Goal: Information Seeking & Learning: Check status

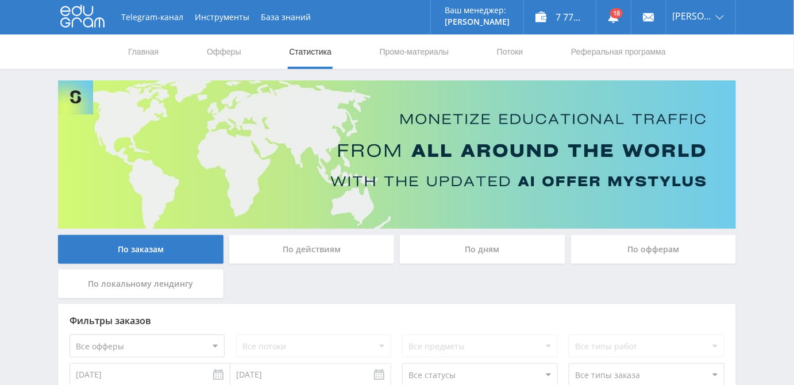
click at [654, 256] on div "По офферам" at bounding box center [653, 249] width 165 height 29
click at [0, 0] on input "По офферам" at bounding box center [0, 0] width 0 height 0
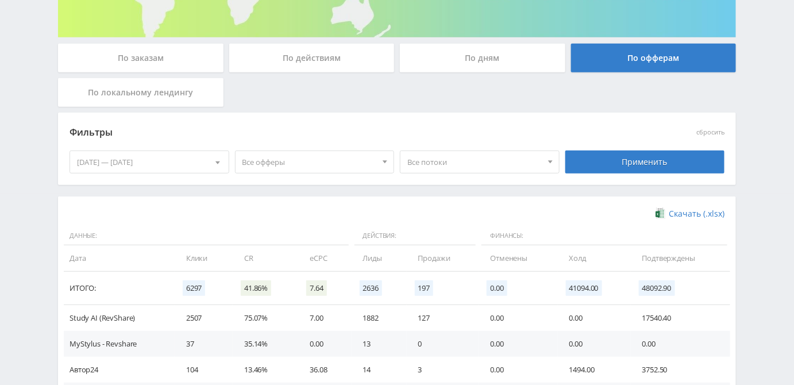
scroll to position [193, 0]
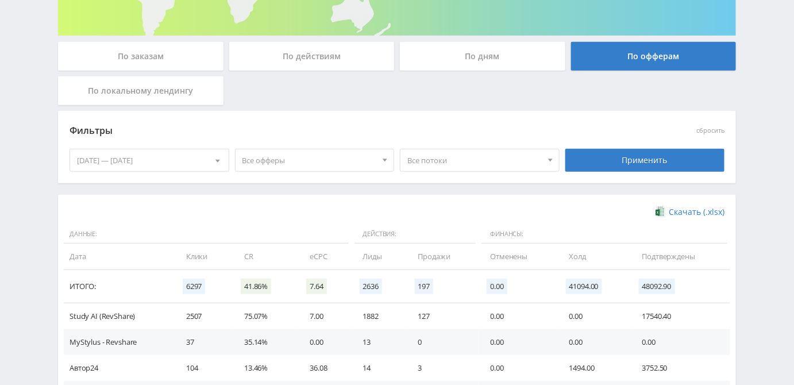
click at [354, 160] on span "Все офферы" at bounding box center [309, 160] width 134 height 22
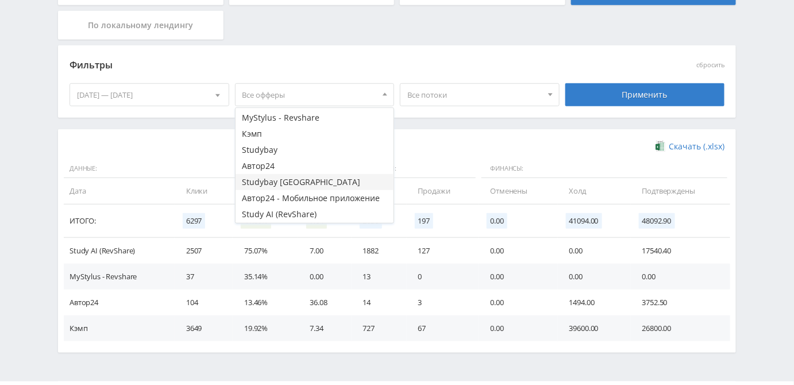
scroll to position [288, 0]
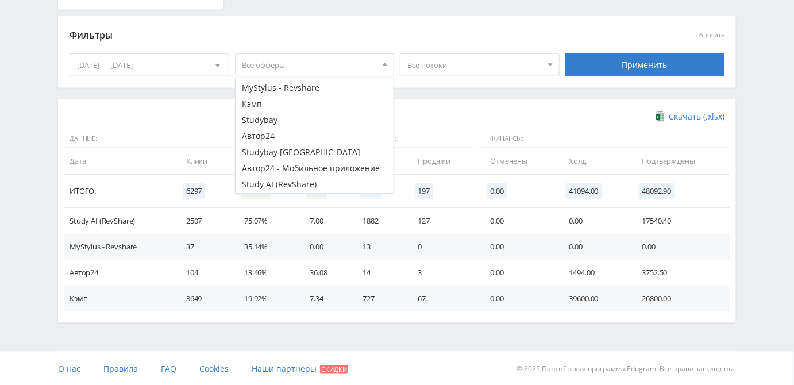
click at [142, 330] on div "Telegram-канал Инструменты База знаний Ваш менеджер: Alex Alex Online @edugram_…" at bounding box center [397, 49] width 794 height 674
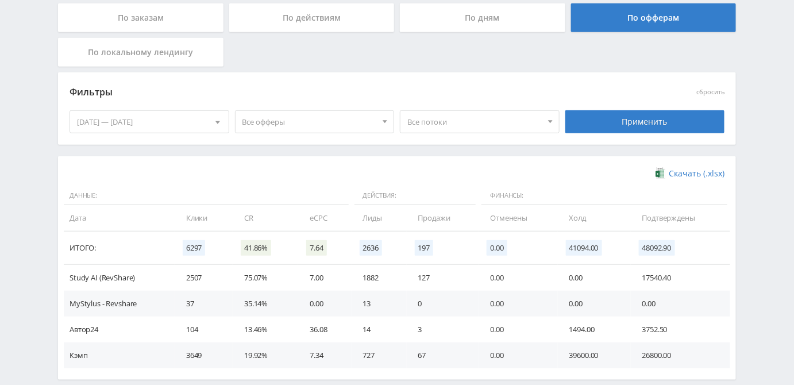
scroll to position [132, 0]
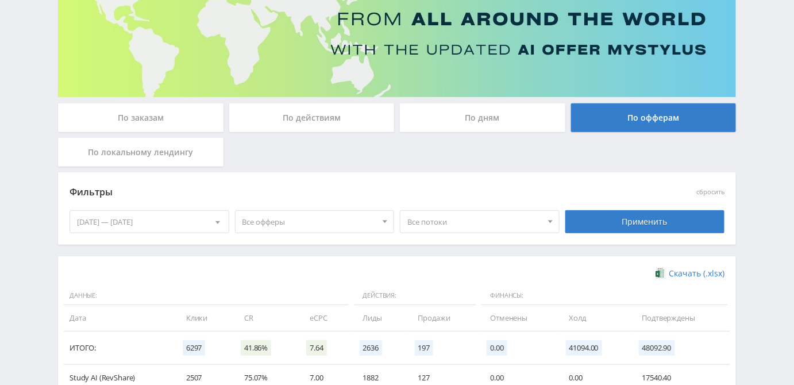
click at [152, 224] on div "02.10.2025 — 08.10.2025" at bounding box center [149, 222] width 159 height 22
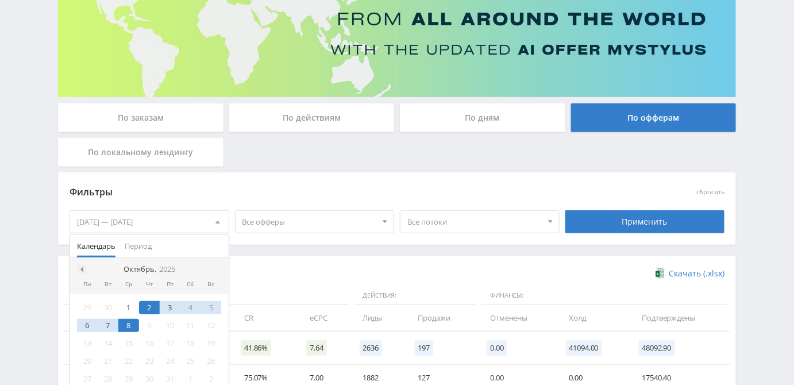
click at [81, 265] on div at bounding box center [81, 269] width 9 height 9
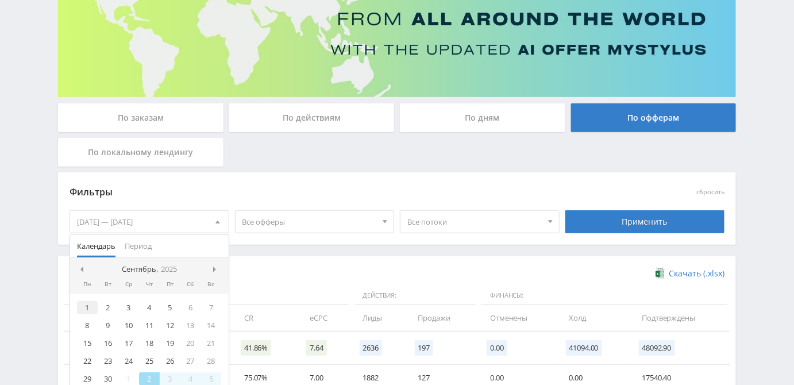
click at [85, 306] on div "1" at bounding box center [87, 307] width 21 height 13
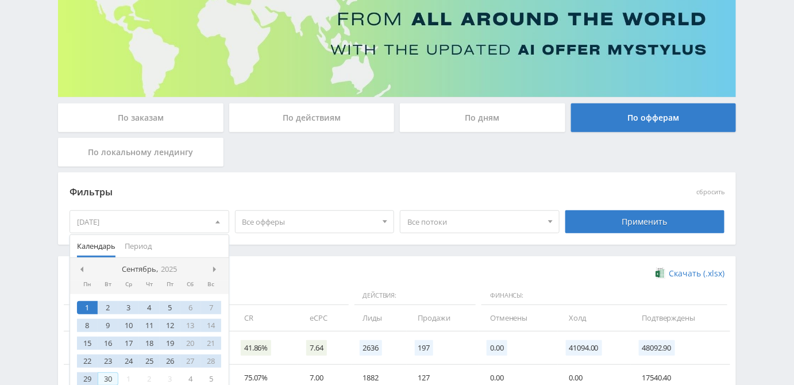
click at [107, 372] on div "30" at bounding box center [108, 378] width 21 height 13
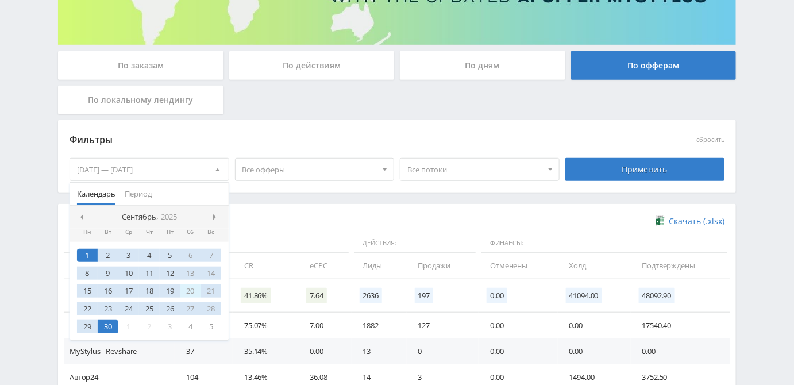
scroll to position [184, 0]
click at [601, 175] on div "Применить" at bounding box center [645, 169] width 160 height 23
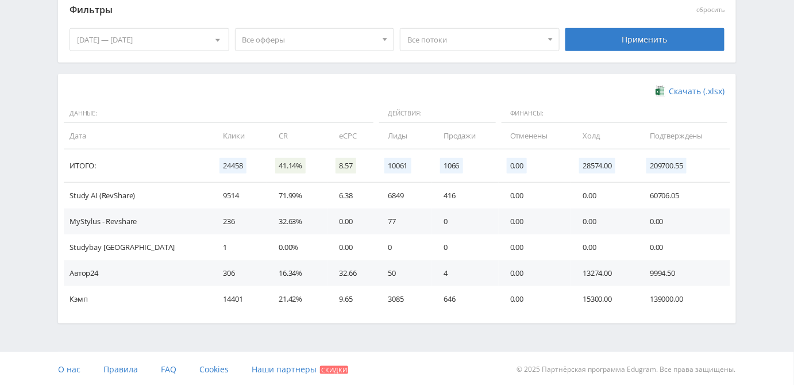
scroll to position [314, 0]
drag, startPoint x: 640, startPoint y: 299, endPoint x: 681, endPoint y: 301, distance: 41.4
click at [681, 301] on td "139000.00" at bounding box center [684, 298] width 92 height 26
drag, startPoint x: 193, startPoint y: 297, endPoint x: 185, endPoint y: 300, distance: 8.5
click at [211, 300] on td "14401" at bounding box center [239, 298] width 56 height 26
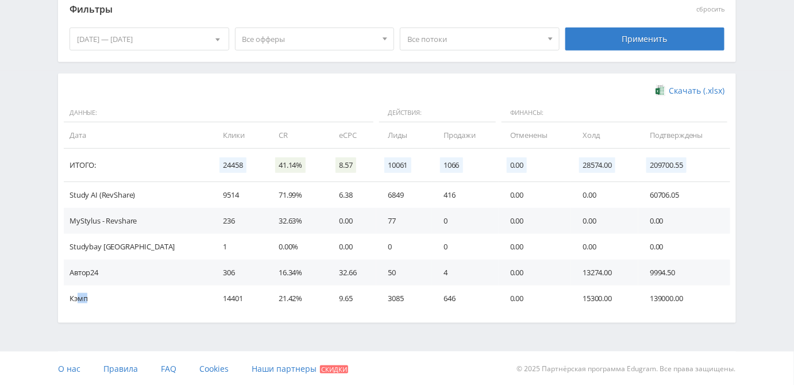
drag, startPoint x: 76, startPoint y: 296, endPoint x: 98, endPoint y: 293, distance: 21.5
click at [98, 293] on td "Кэмп" at bounding box center [138, 298] width 148 height 26
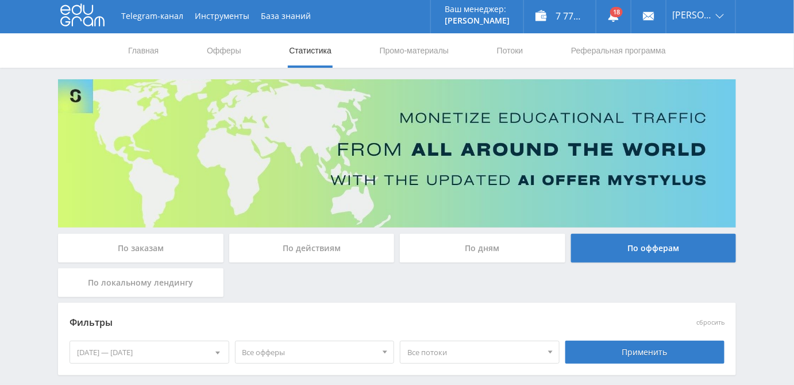
scroll to position [0, 0]
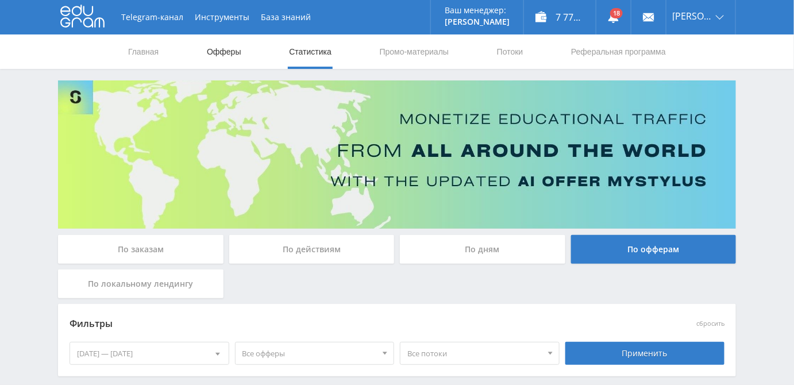
click at [218, 53] on link "Офферы" at bounding box center [224, 51] width 37 height 34
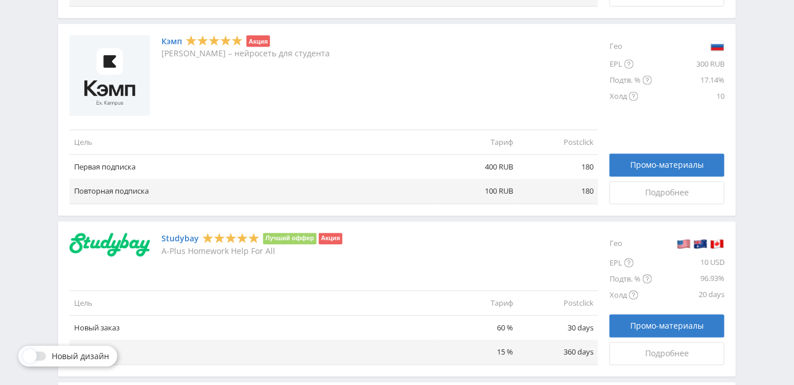
scroll to position [626, 0]
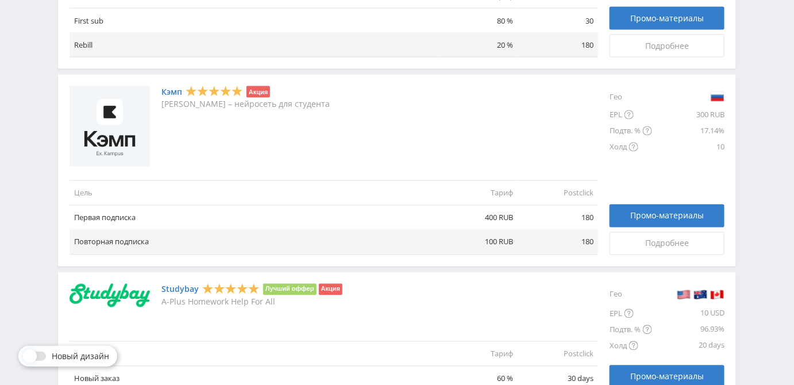
click at [165, 89] on link "Кэмп" at bounding box center [171, 91] width 21 height 9
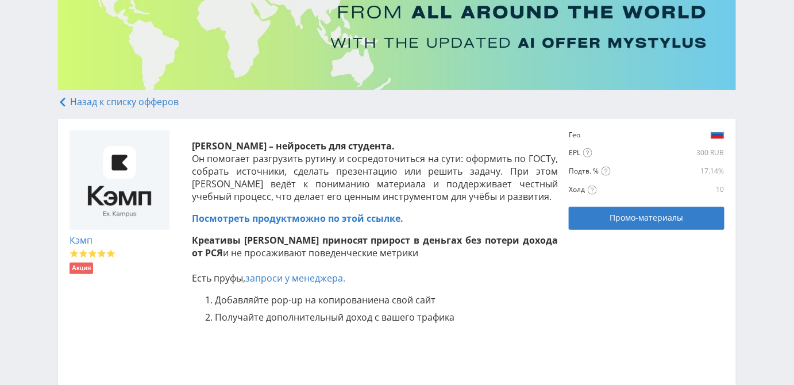
scroll to position [156, 0]
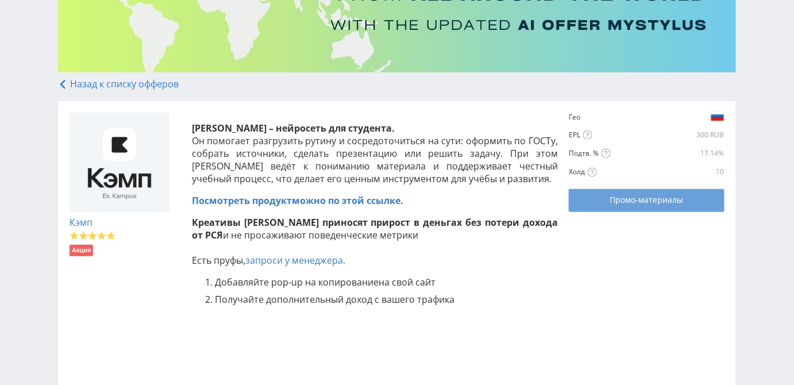
click at [637, 206] on link "Промо-материалы" at bounding box center [646, 200] width 155 height 23
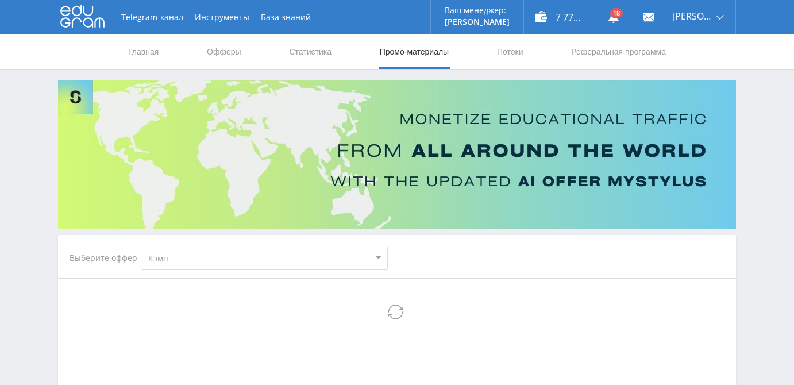
select select "340"
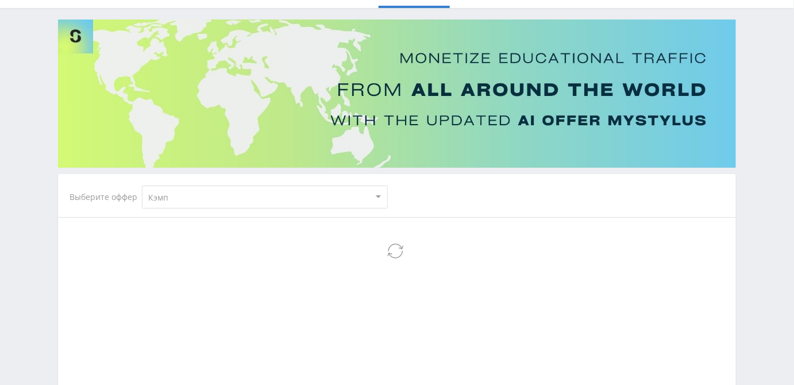
scroll to position [208, 0]
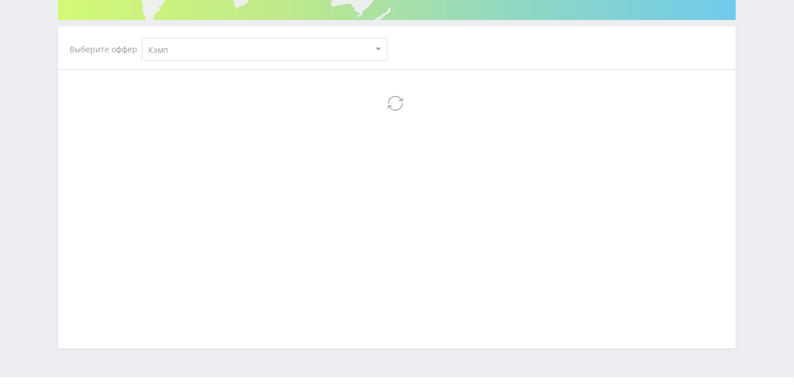
select select "340"
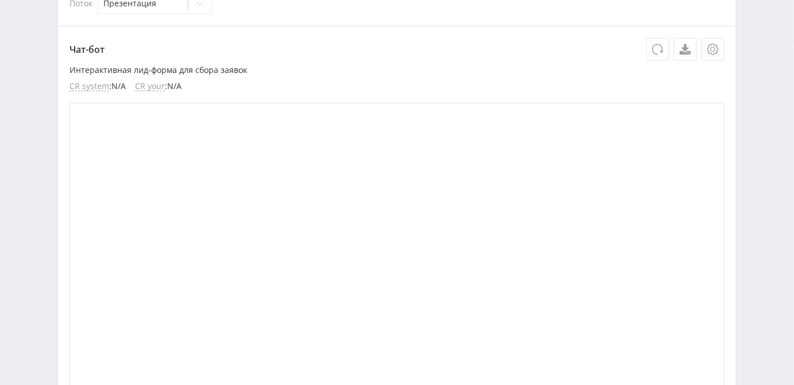
scroll to position [261, 0]
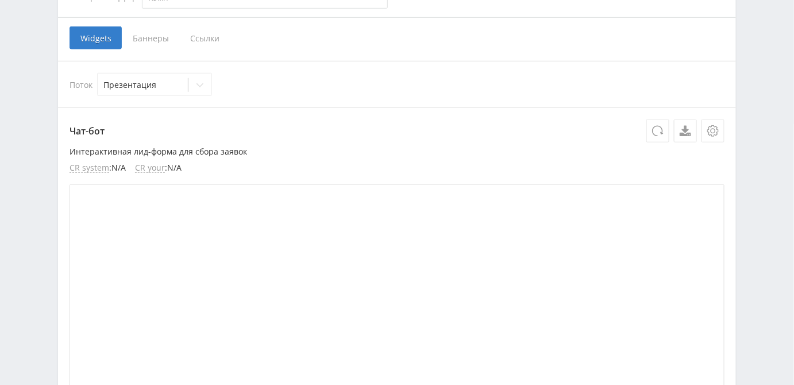
click at [196, 34] on span "Ссылки" at bounding box center [204, 37] width 51 height 23
click at [0, 0] on input "Ссылки" at bounding box center [0, 0] width 0 height 0
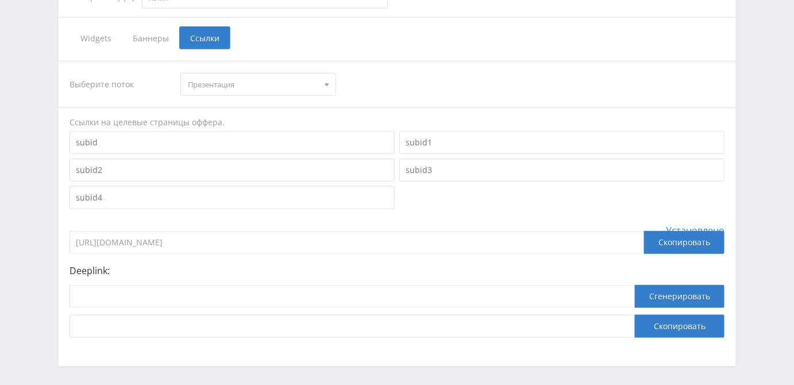
drag, startPoint x: 148, startPoint y: 243, endPoint x: 49, endPoint y: 244, distance: 99.4
click at [49, 244] on div "Telegram-канал Инструменты База знаний Ваш менеджер: [PERSON_NAME] Online @edug…" at bounding box center [397, 84] width 794 height 690
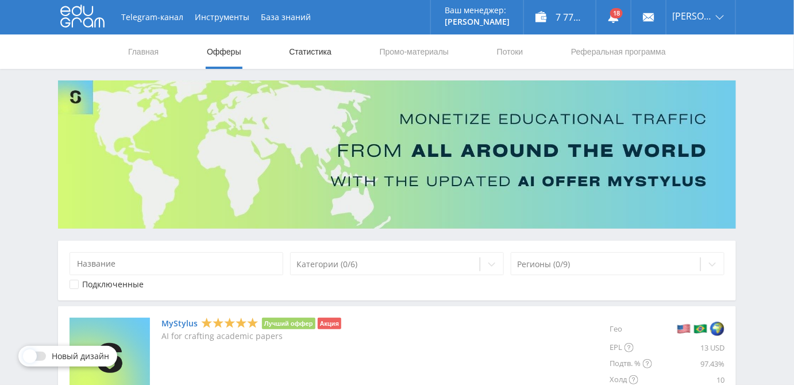
click at [320, 47] on link "Статистика" at bounding box center [310, 51] width 45 height 34
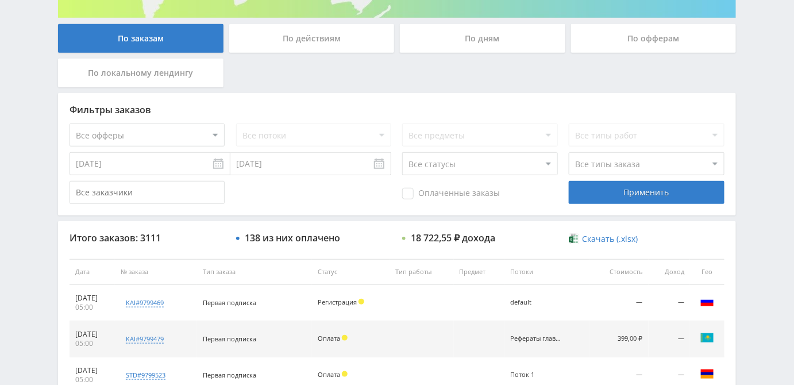
scroll to position [144, 0]
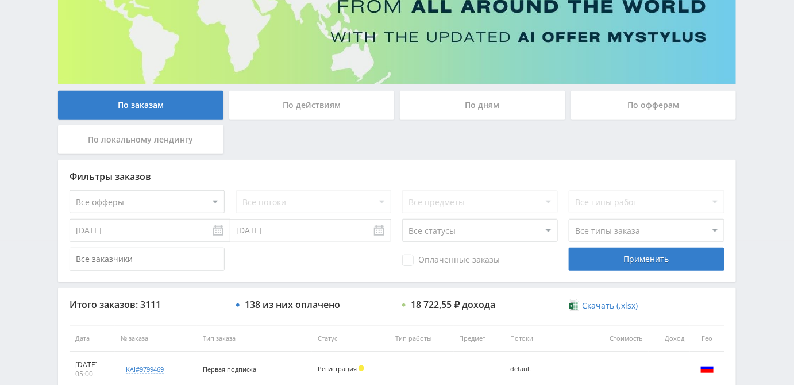
click at [628, 105] on div "По офферам" at bounding box center [653, 105] width 165 height 29
click at [0, 0] on input "По офферам" at bounding box center [0, 0] width 0 height 0
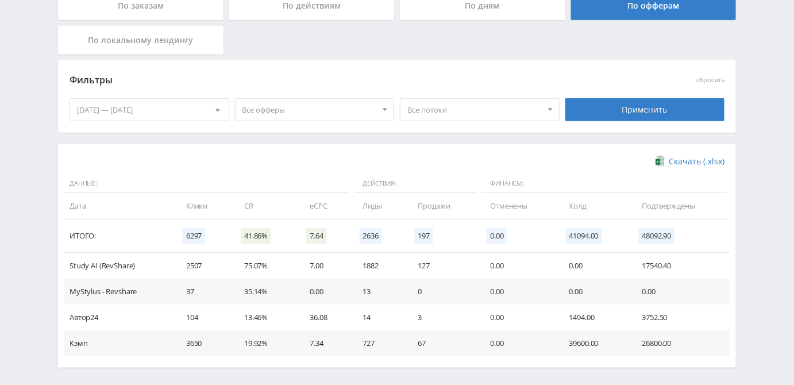
scroll to position [288, 0]
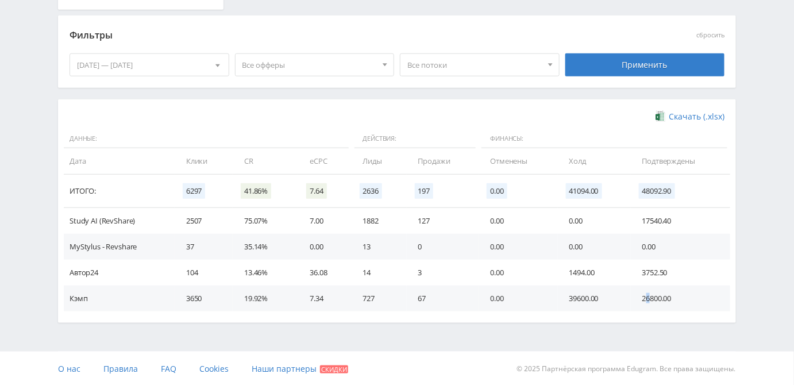
click at [646, 300] on td "26800.00" at bounding box center [680, 298] width 99 height 26
click at [136, 64] on div "02.10.2025 — 08.10.2025" at bounding box center [149, 65] width 159 height 22
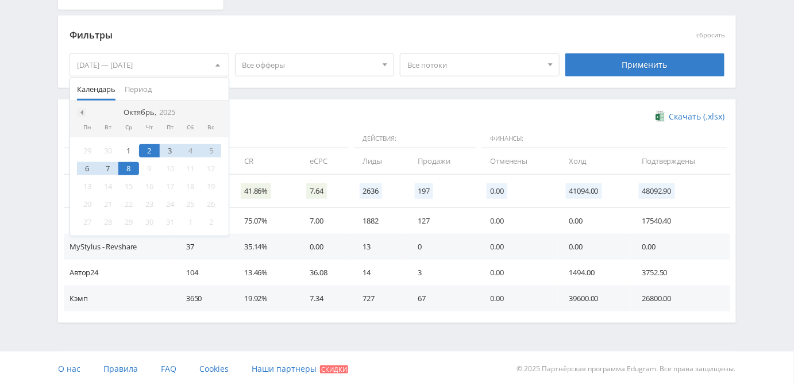
click at [78, 110] on span at bounding box center [81, 113] width 6 height 6
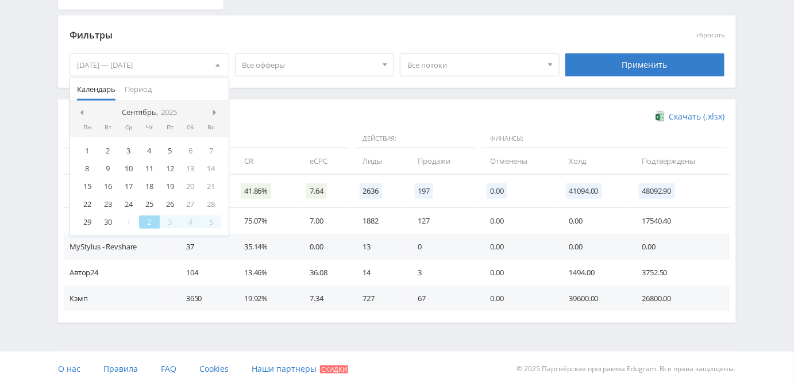
click at [78, 110] on span at bounding box center [81, 113] width 6 height 6
click at [79, 110] on span at bounding box center [81, 113] width 6 height 6
click at [113, 150] on div "1" at bounding box center [108, 150] width 21 height 13
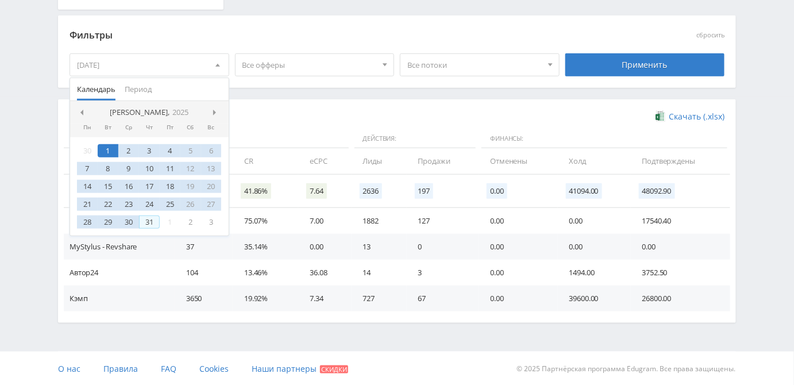
click at [150, 218] on div "31" at bounding box center [149, 221] width 21 height 13
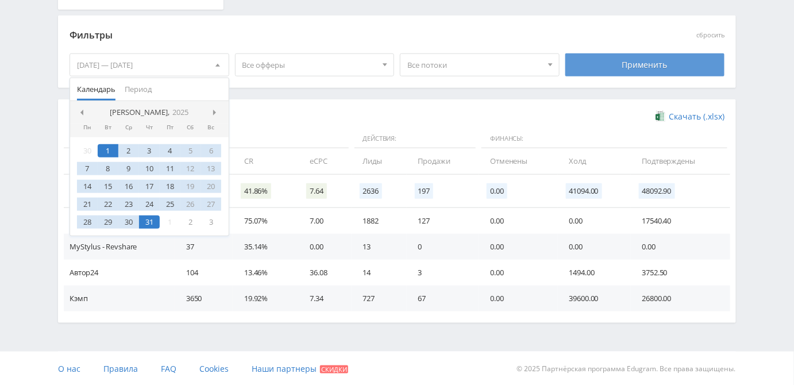
click at [625, 60] on div "Применить" at bounding box center [645, 64] width 160 height 23
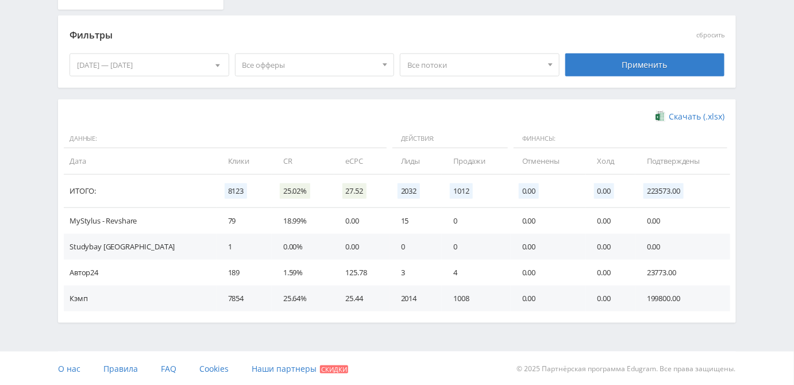
click at [200, 59] on div "01.07.2025 — 31.07.2025" at bounding box center [149, 65] width 159 height 22
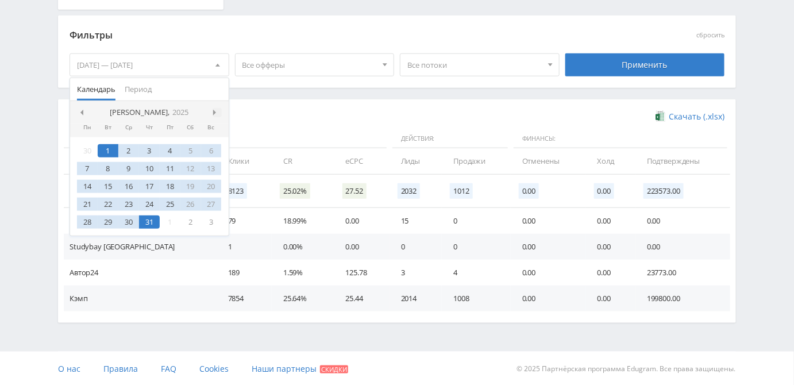
click at [212, 111] on div at bounding box center [216, 112] width 9 height 9
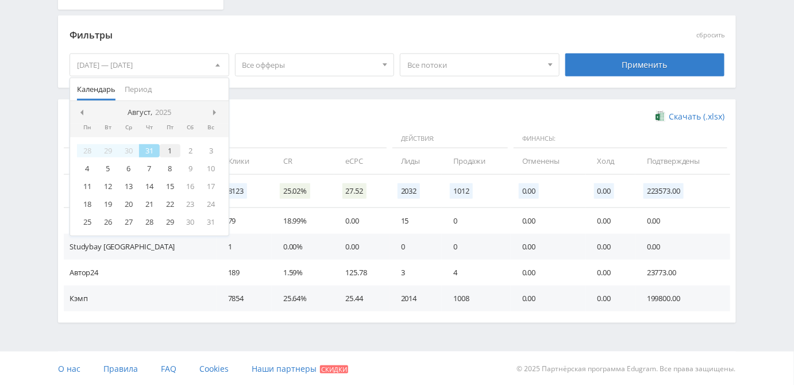
click at [169, 153] on div "1" at bounding box center [170, 150] width 21 height 13
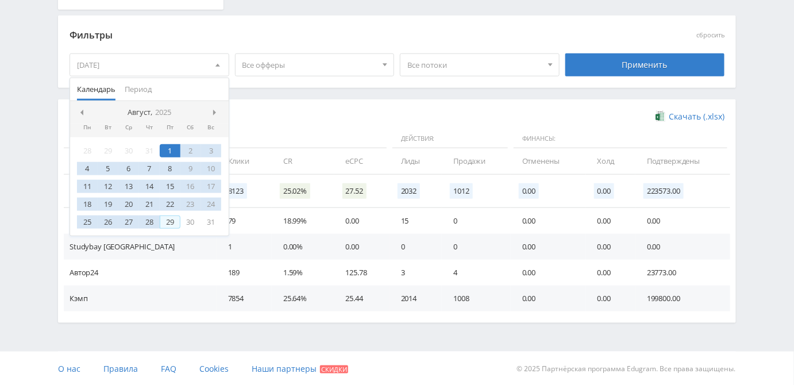
click at [173, 222] on div "29" at bounding box center [170, 221] width 21 height 13
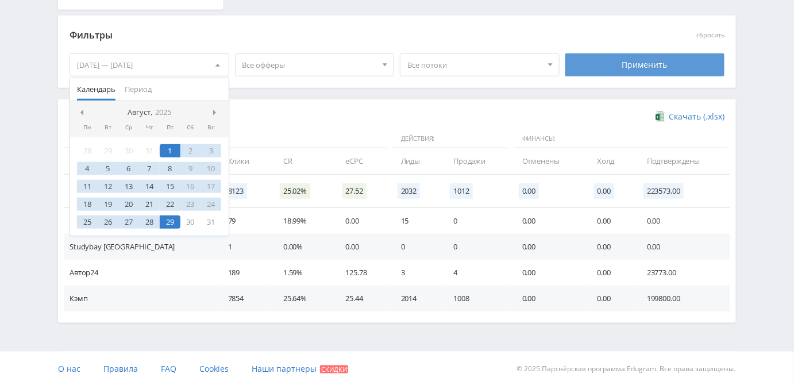
click at [611, 69] on div "Применить" at bounding box center [645, 64] width 160 height 23
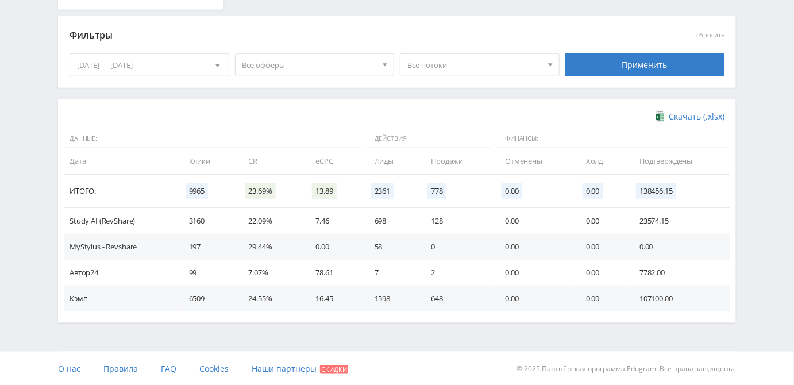
click at [212, 69] on div at bounding box center [218, 65] width 22 height 22
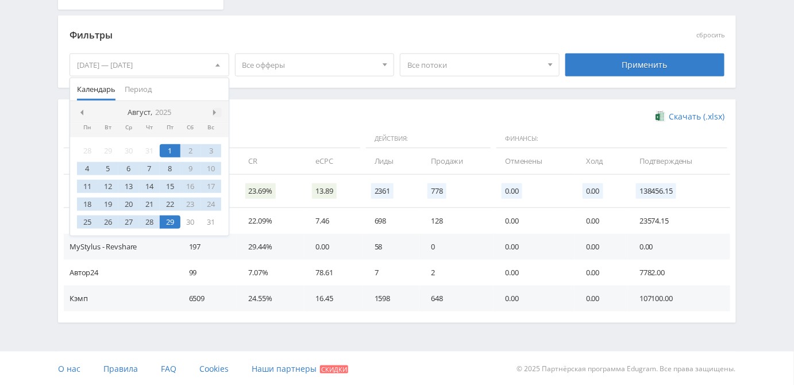
click at [216, 114] on div at bounding box center [216, 112] width 9 height 9
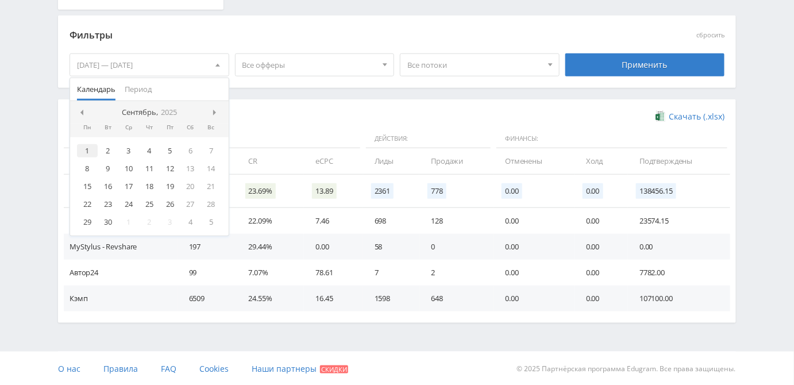
click at [87, 152] on div "1" at bounding box center [87, 150] width 21 height 13
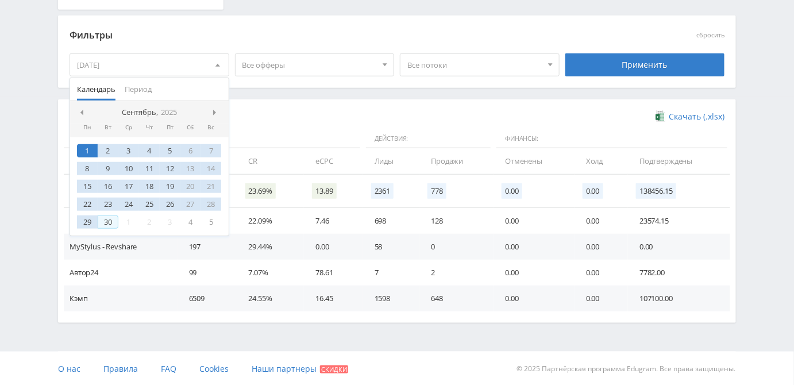
click at [106, 221] on div "30" at bounding box center [108, 221] width 21 height 13
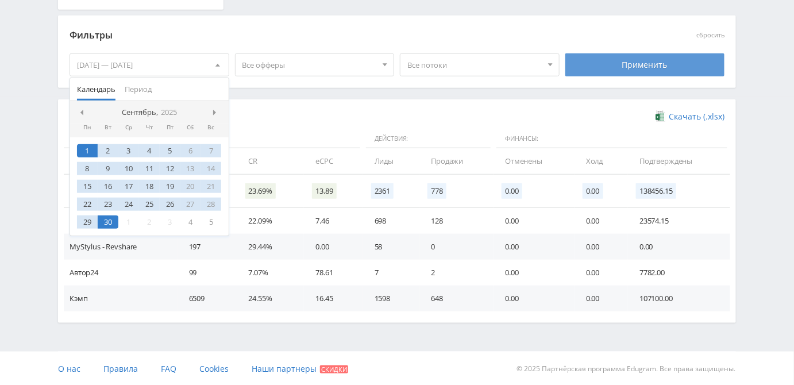
click at [650, 56] on div "Применить" at bounding box center [645, 64] width 160 height 23
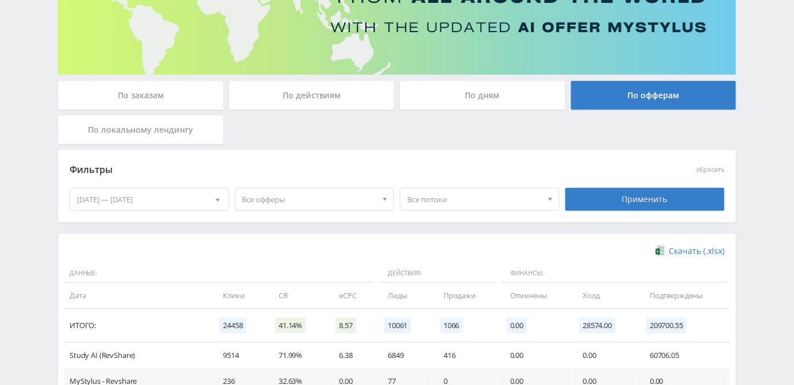
scroll to position [53, 0]
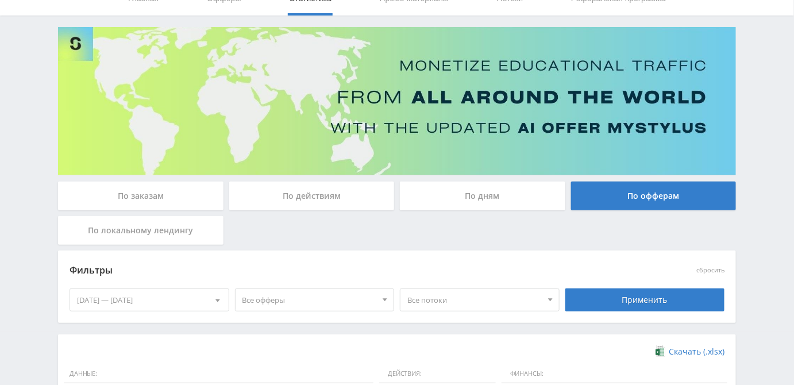
click at [465, 202] on div "По дням" at bounding box center [482, 195] width 165 height 29
click at [0, 0] on input "По дням" at bounding box center [0, 0] width 0 height 0
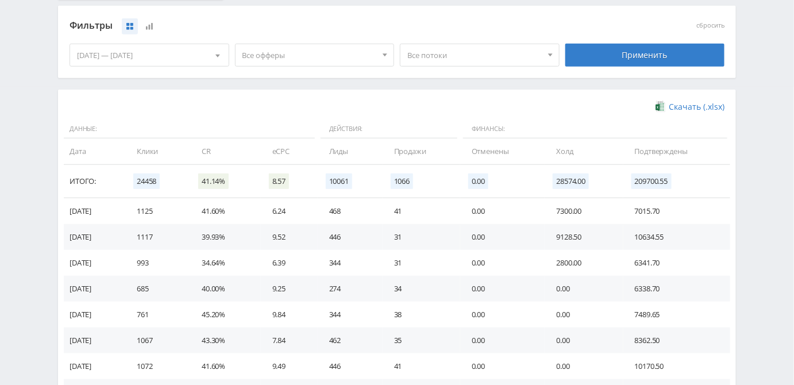
scroll to position [210, 0]
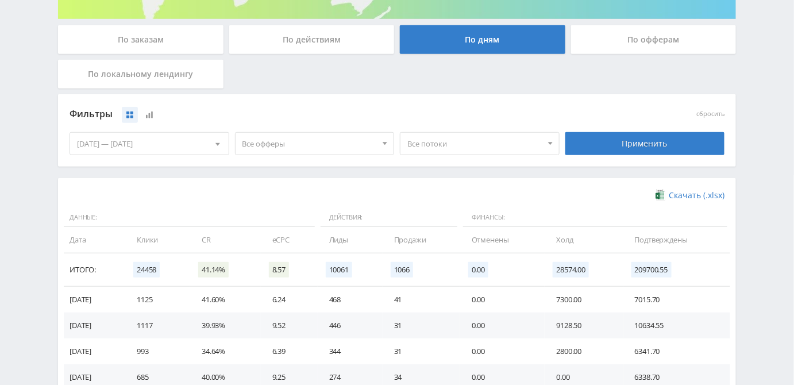
click at [292, 138] on span "Все офферы" at bounding box center [309, 144] width 134 height 22
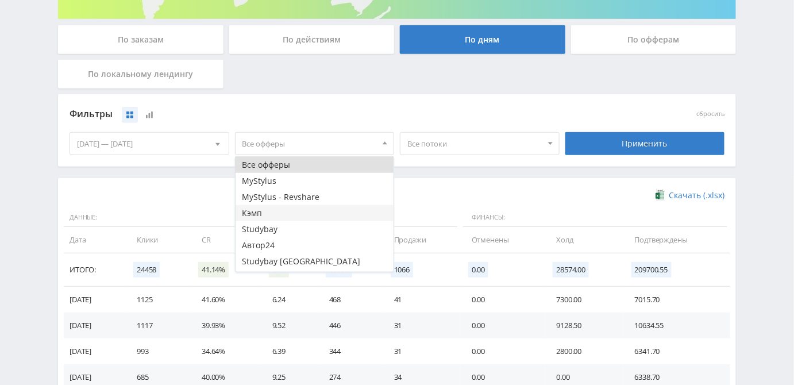
click at [272, 215] on button "Кэмп" at bounding box center [314, 213] width 159 height 16
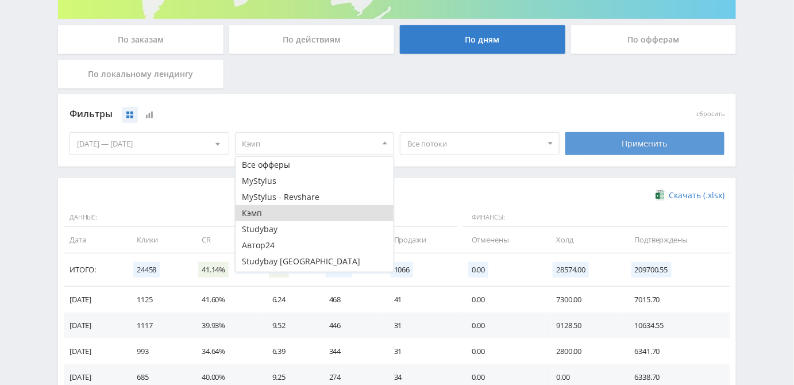
click at [633, 137] on div "Применить" at bounding box center [645, 143] width 160 height 23
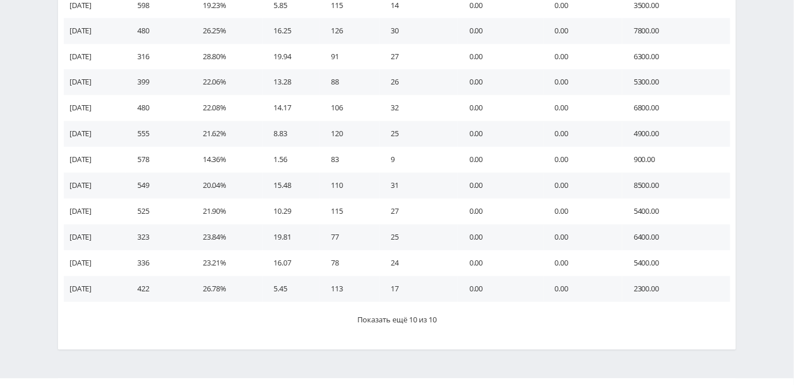
scroll to position [737, 0]
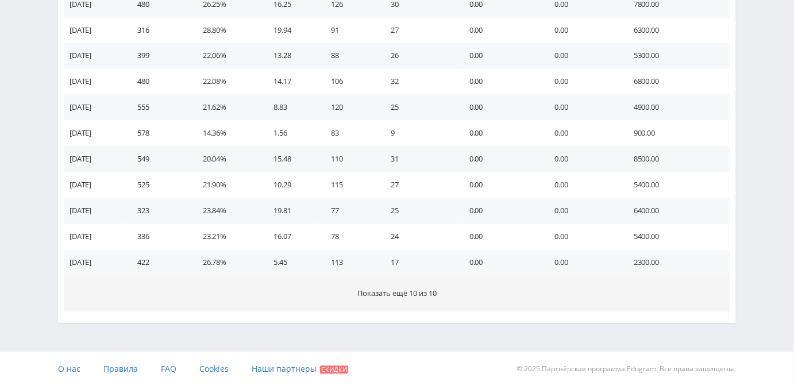
click at [367, 293] on span "Показать ещё 10 из 10" at bounding box center [396, 293] width 79 height 10
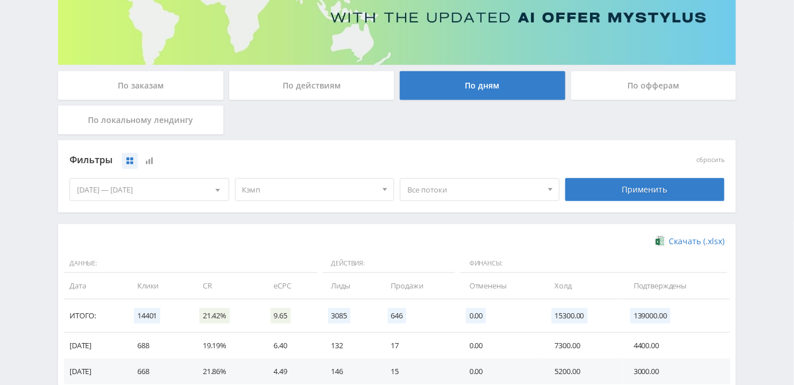
scroll to position [208, 0]
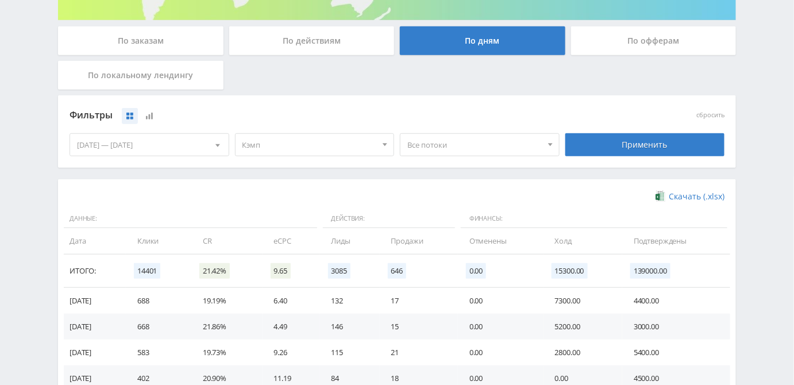
click at [180, 43] on div "По заказам" at bounding box center [140, 40] width 165 height 29
click at [0, 0] on input "По заказам" at bounding box center [0, 0] width 0 height 0
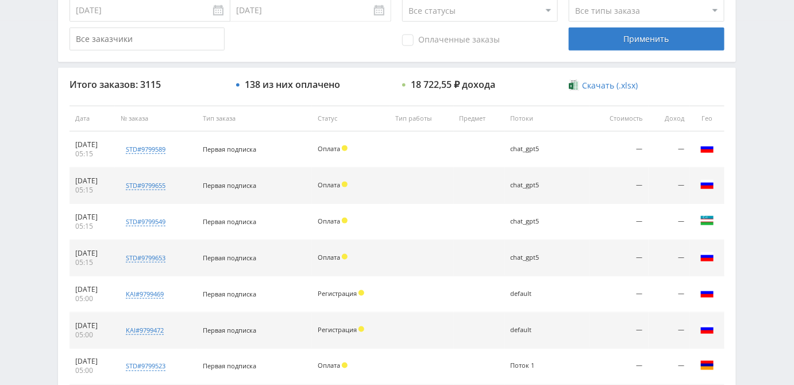
scroll to position [365, 0]
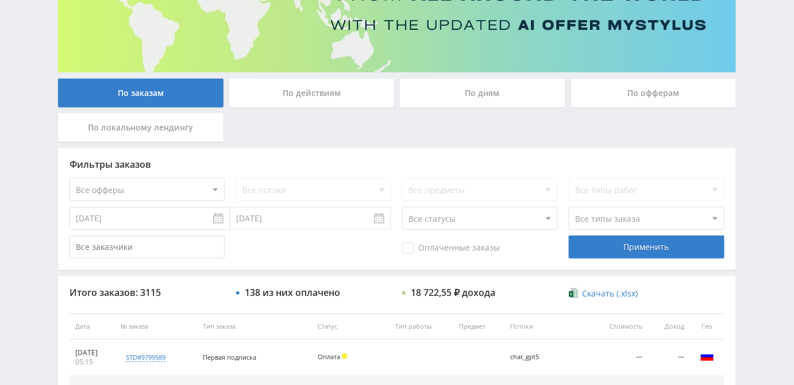
click at [641, 94] on div "По офферам" at bounding box center [653, 93] width 165 height 29
click at [0, 0] on input "По офферам" at bounding box center [0, 0] width 0 height 0
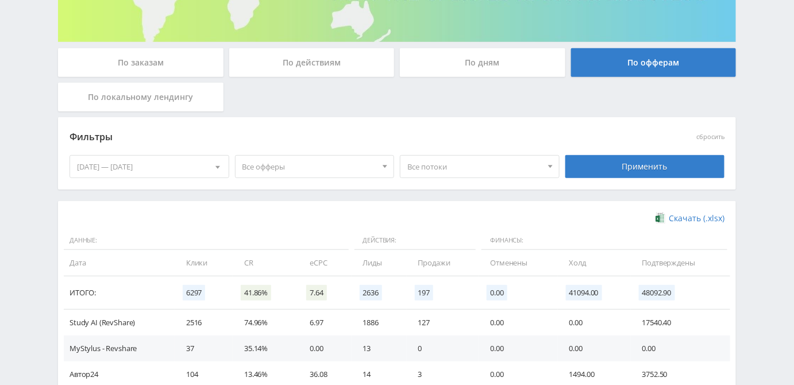
scroll to position [288, 0]
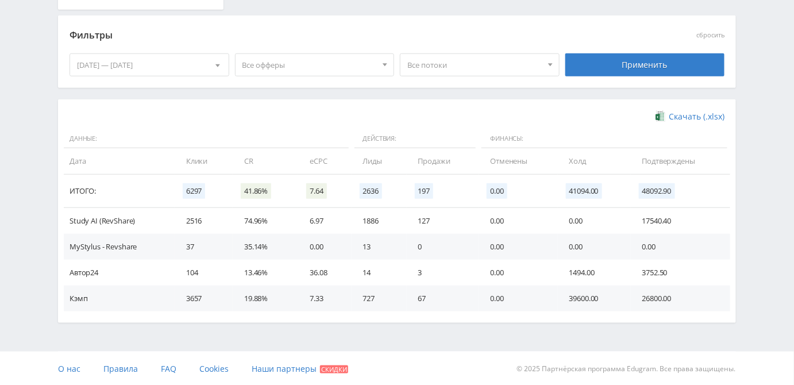
drag, startPoint x: 253, startPoint y: 160, endPoint x: 241, endPoint y: 164, distance: 13.4
click at [241, 164] on td "CR" at bounding box center [265, 161] width 65 height 26
copy td "CR"
drag, startPoint x: 308, startPoint y: 161, endPoint x: 343, endPoint y: 164, distance: 35.2
click at [343, 164] on td "eCPC" at bounding box center [324, 161] width 53 height 26
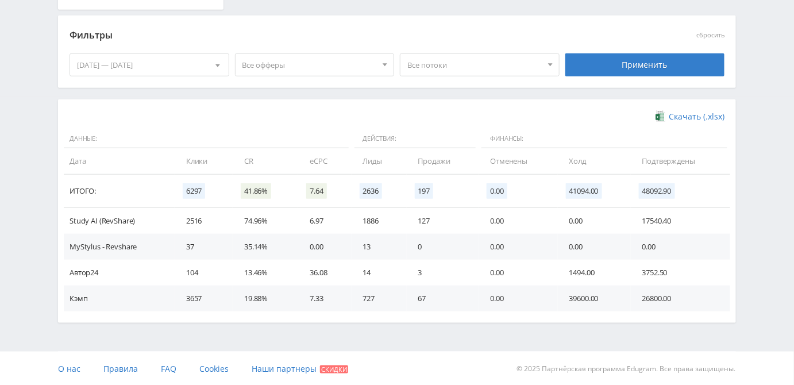
copy td "eCPC"
drag, startPoint x: 238, startPoint y: 300, endPoint x: 323, endPoint y: 303, distance: 85.6
click at [323, 300] on tr "Кэмп 3657 19.88% 7.33 727 67 0.00 39600.00 26800.00" at bounding box center [397, 298] width 666 height 26
click at [325, 312] on div "Скачать (.xlsx) Данные: Действия: Финансы: Дата Клики CR eCPC Лиды Продажи Отме…" at bounding box center [397, 210] width 678 height 223
drag, startPoint x: 308, startPoint y: 166, endPoint x: 331, endPoint y: 161, distance: 22.9
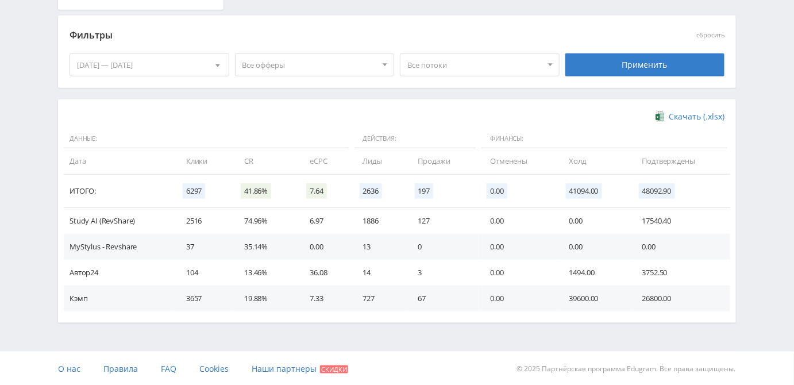
click at [331, 161] on td "eCPC" at bounding box center [324, 161] width 53 height 26
drag, startPoint x: 409, startPoint y: 298, endPoint x: 439, endPoint y: 302, distance: 30.1
click at [439, 302] on td "67" at bounding box center [443, 298] width 72 height 26
drag, startPoint x: 565, startPoint y: 302, endPoint x: 697, endPoint y: 297, distance: 131.6
click at [697, 297] on tr "Кэмп 3657 19.88% 7.33 727 67 0.00 39600.00 26800.00" at bounding box center [397, 298] width 666 height 26
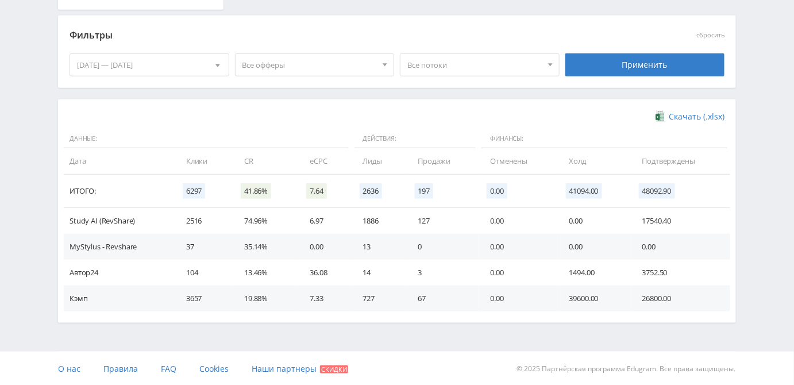
click at [145, 63] on div "02.10.2025 — 08.10.2025" at bounding box center [149, 65] width 159 height 22
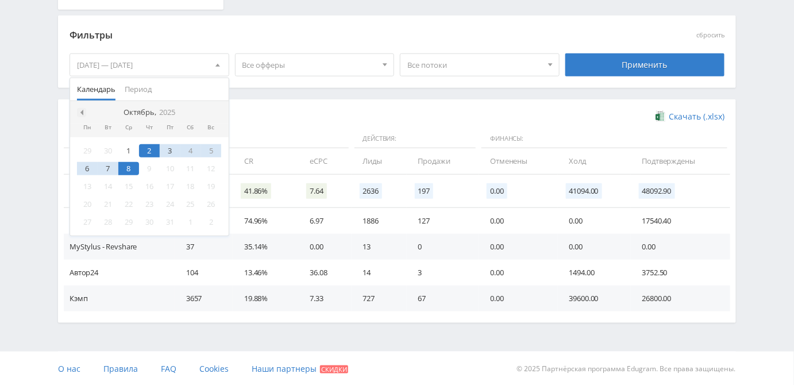
click at [81, 111] on span at bounding box center [81, 113] width 6 height 6
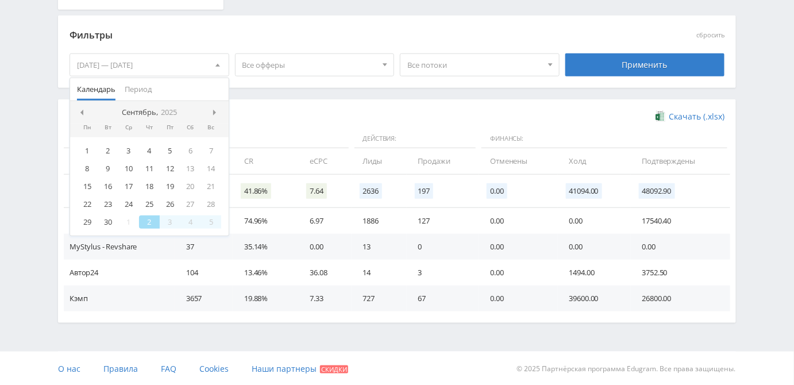
click at [81, 111] on span at bounding box center [81, 113] width 6 height 6
click at [107, 149] on div "1" at bounding box center [108, 150] width 21 height 13
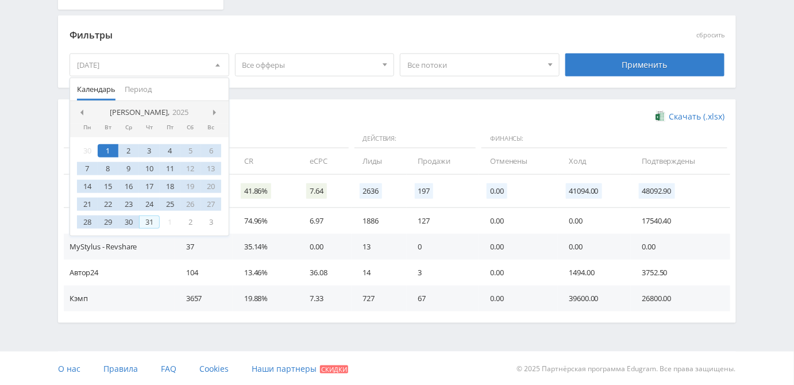
click at [141, 221] on div "31" at bounding box center [149, 221] width 21 height 13
click at [132, 86] on span "Период" at bounding box center [138, 89] width 27 height 22
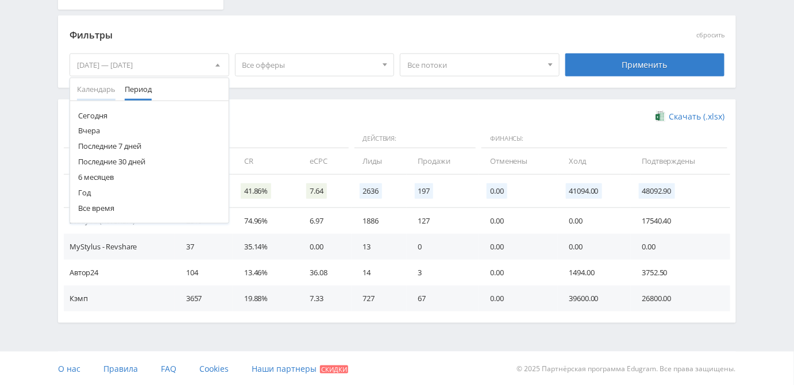
click at [86, 87] on span "Календарь" at bounding box center [96, 89] width 38 height 22
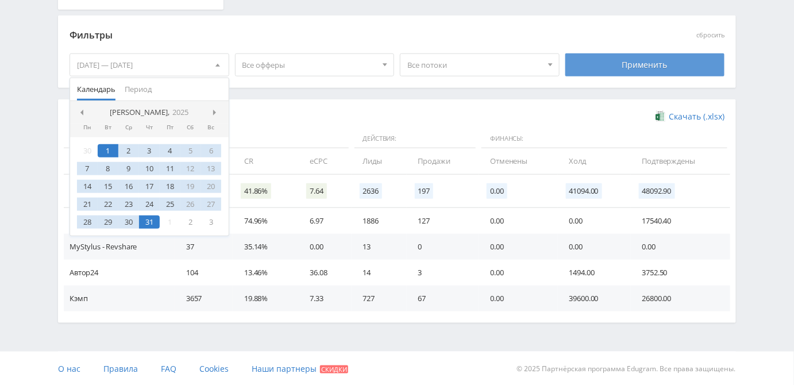
click at [602, 63] on div "Применить" at bounding box center [645, 64] width 160 height 23
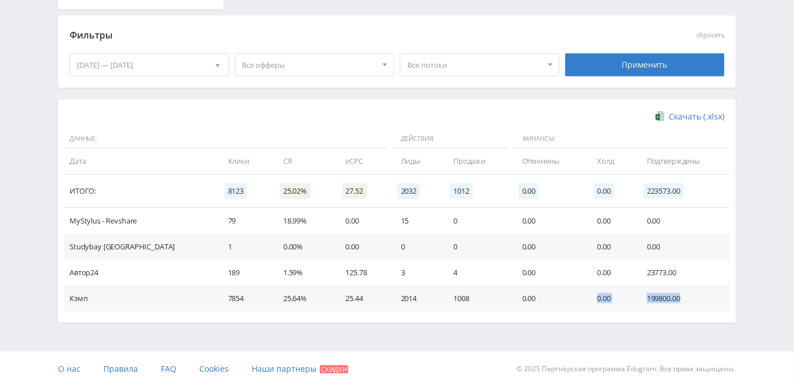
drag, startPoint x: 684, startPoint y: 297, endPoint x: 579, endPoint y: 297, distance: 105.1
click at [583, 297] on tr "Кэмп 7854 25.64% 25.44 2014 1008 0.00 0.00 199800.00" at bounding box center [397, 298] width 666 height 26
click at [654, 299] on td "199800.00" at bounding box center [682, 298] width 95 height 26
drag, startPoint x: 653, startPoint y: 297, endPoint x: 642, endPoint y: 296, distance: 11.0
click at [642, 296] on td "199800.00" at bounding box center [682, 298] width 95 height 26
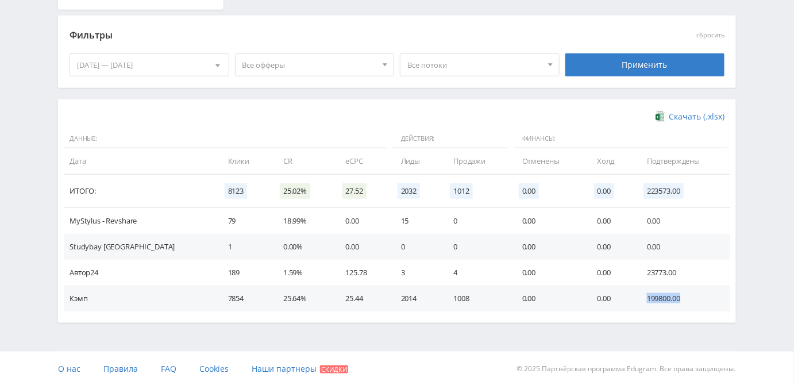
drag, startPoint x: 671, startPoint y: 297, endPoint x: 639, endPoint y: 299, distance: 31.6
click at [639, 299] on td "199800.00" at bounding box center [682, 298] width 95 height 26
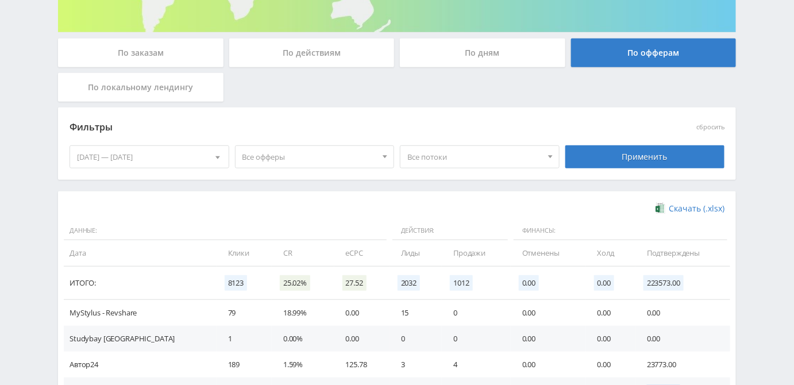
scroll to position [132, 0]
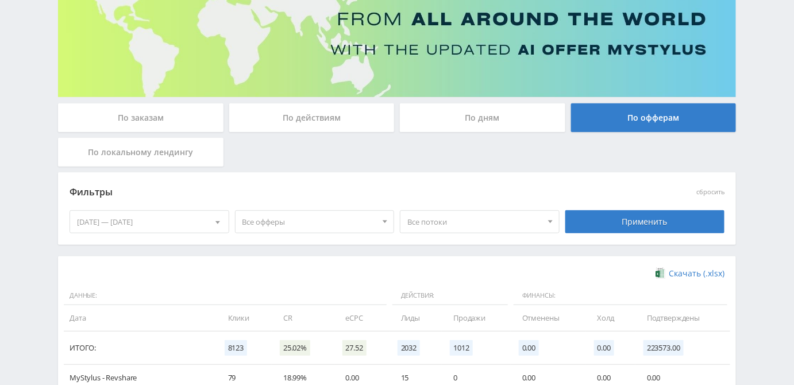
click at [161, 220] on div "01.07.2025 — 31.07.2025" at bounding box center [149, 222] width 159 height 22
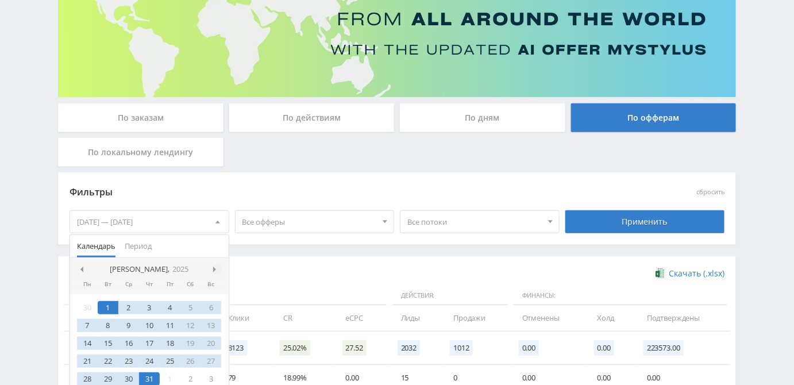
click at [217, 267] on span at bounding box center [216, 269] width 6 height 6
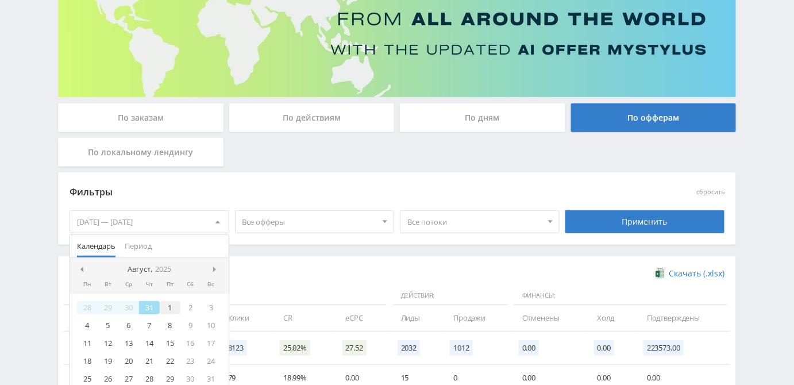
click at [169, 306] on div "1" at bounding box center [170, 307] width 21 height 13
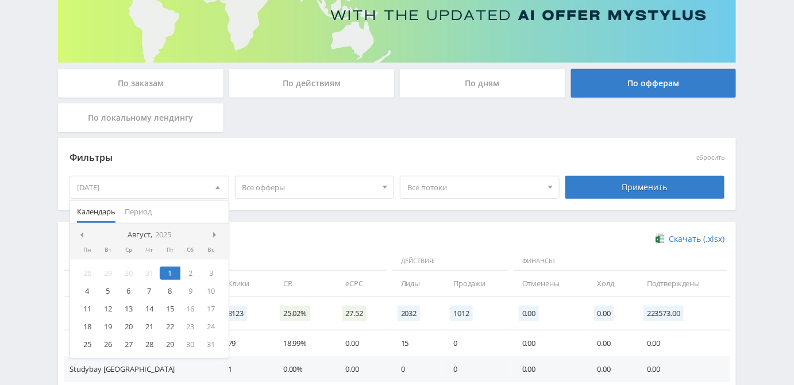
scroll to position [184, 0]
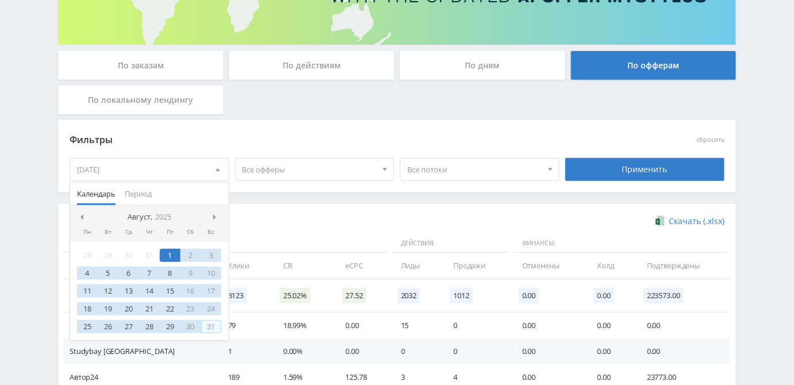
click at [213, 323] on div "31" at bounding box center [211, 326] width 21 height 13
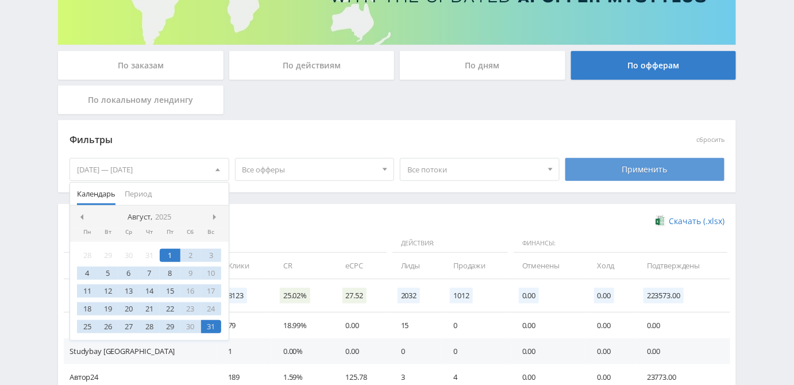
click at [594, 165] on div "Применить" at bounding box center [645, 169] width 160 height 23
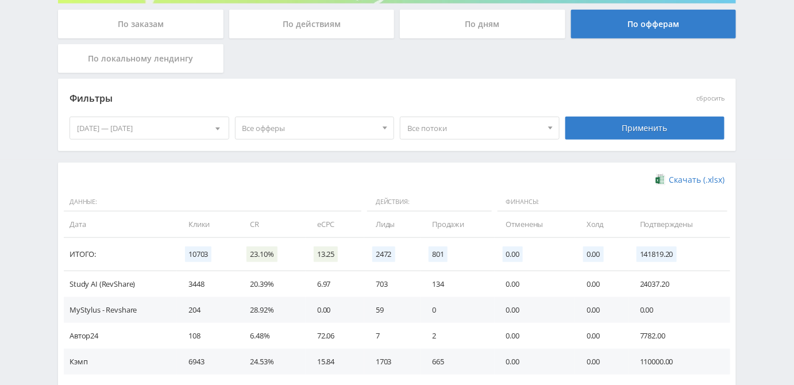
scroll to position [132, 0]
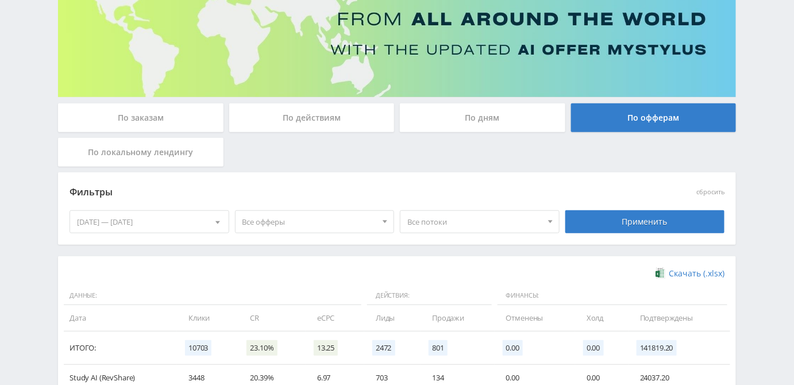
click at [212, 222] on div at bounding box center [218, 222] width 22 height 22
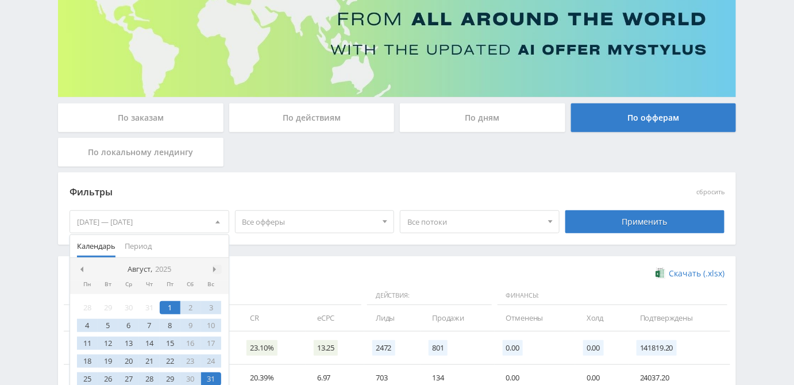
click at [215, 269] on span at bounding box center [216, 269] width 6 height 6
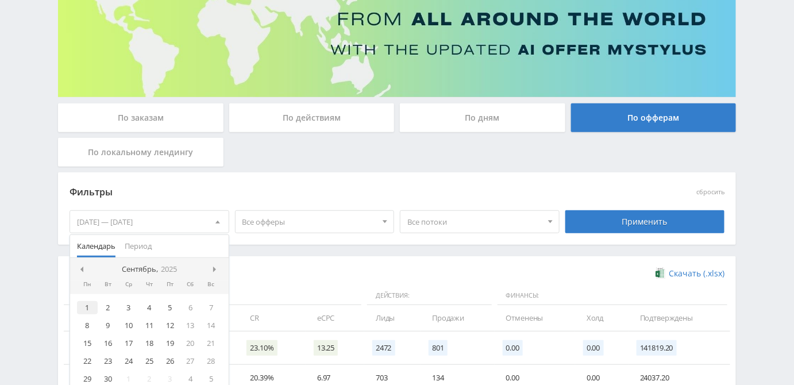
click at [82, 306] on div "1" at bounding box center [87, 307] width 21 height 13
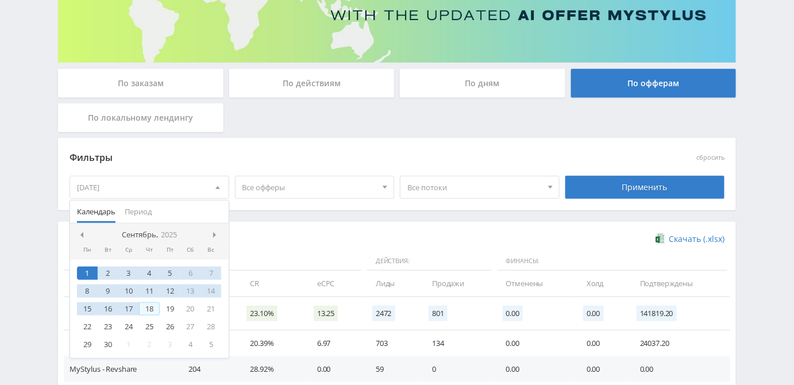
scroll to position [184, 0]
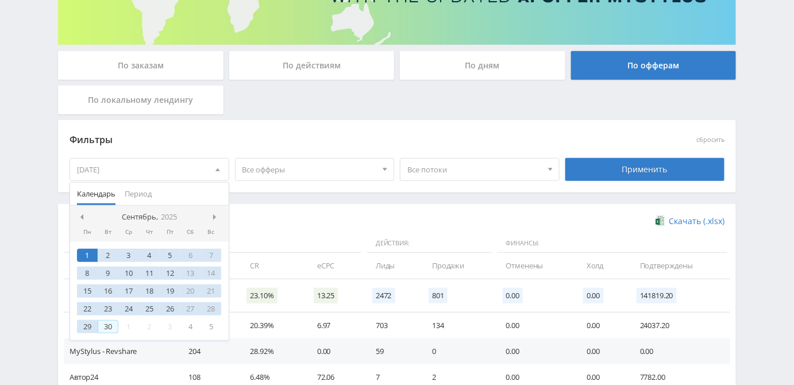
click at [115, 326] on div "30" at bounding box center [108, 326] width 21 height 13
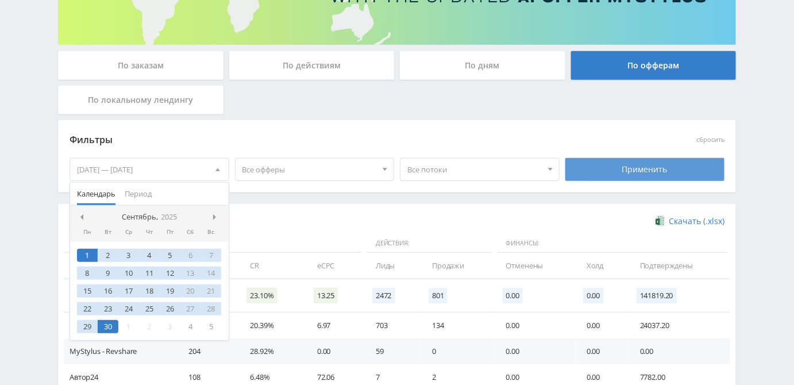
click at [614, 169] on div "Применить" at bounding box center [645, 169] width 160 height 23
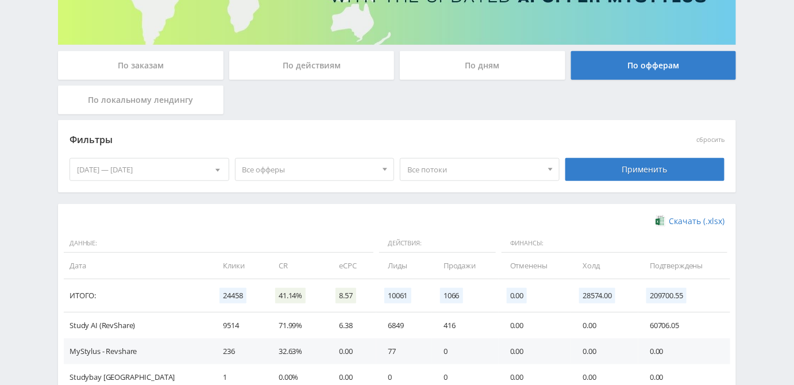
scroll to position [314, 0]
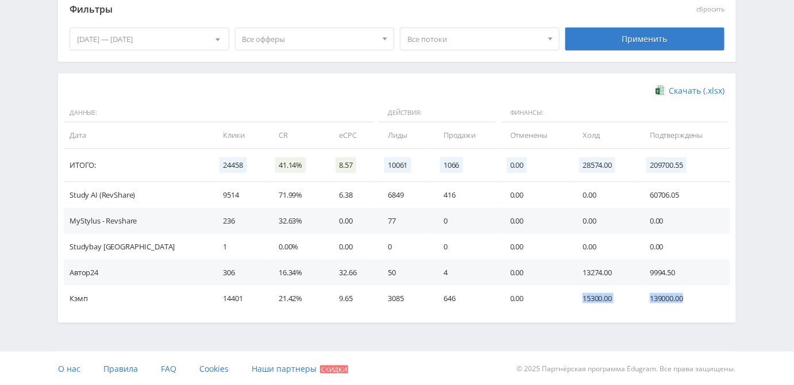
drag, startPoint x: 685, startPoint y: 297, endPoint x: 567, endPoint y: 302, distance: 117.2
click at [567, 302] on tr "Кэмп 14401 21.42% 9.65 3085 646 0.00 15300.00 139000.00" at bounding box center [397, 298] width 666 height 26
click at [682, 308] on td "139000.00" at bounding box center [684, 298] width 92 height 26
drag, startPoint x: 570, startPoint y: 297, endPoint x: 611, endPoint y: 296, distance: 41.4
click at [611, 296] on td "15300.00" at bounding box center [604, 298] width 67 height 26
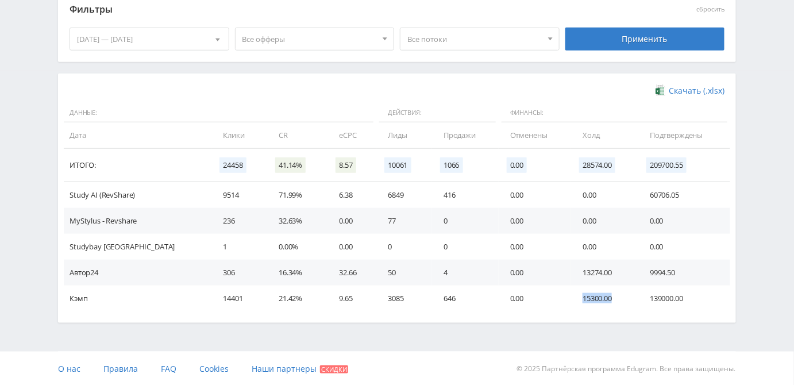
click at [614, 310] on div "Скачать (.xlsx) Данные: Действия: Финансы: Дата Клики CR eCPC Лиды Продажи Отме…" at bounding box center [397, 198] width 678 height 249
drag, startPoint x: 681, startPoint y: 296, endPoint x: 550, endPoint y: 294, distance: 131.0
click at [550, 294] on tr "Кэмп 14401 21.42% 9.65 3085 646 0.00 15300.00 139000.00" at bounding box center [397, 298] width 666 height 26
click at [343, 36] on span "Все офферы" at bounding box center [309, 39] width 134 height 22
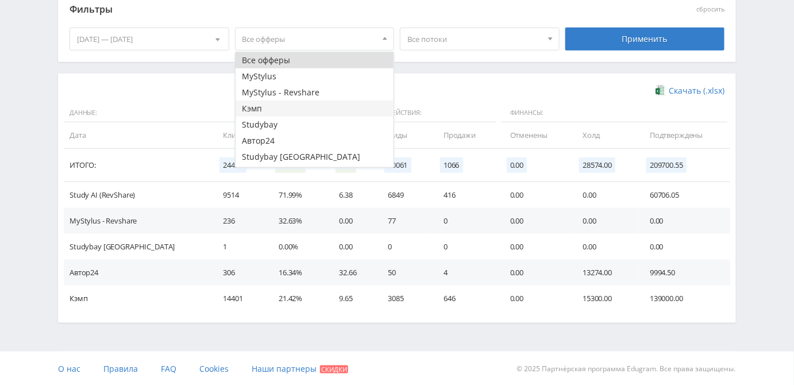
click at [255, 111] on button "Кэмп" at bounding box center [314, 109] width 159 height 16
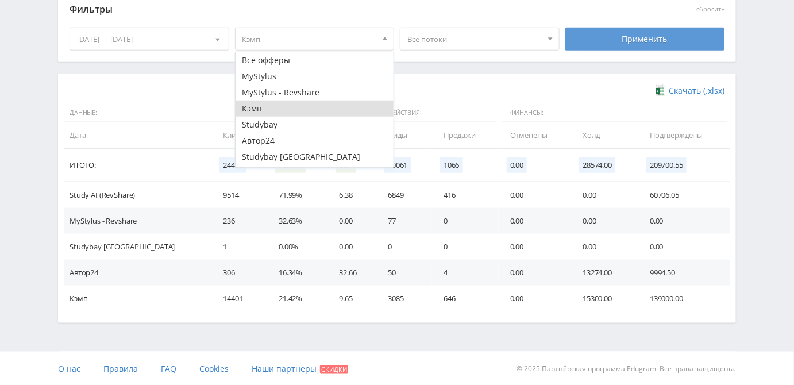
click at [692, 41] on div "Применить" at bounding box center [645, 39] width 160 height 23
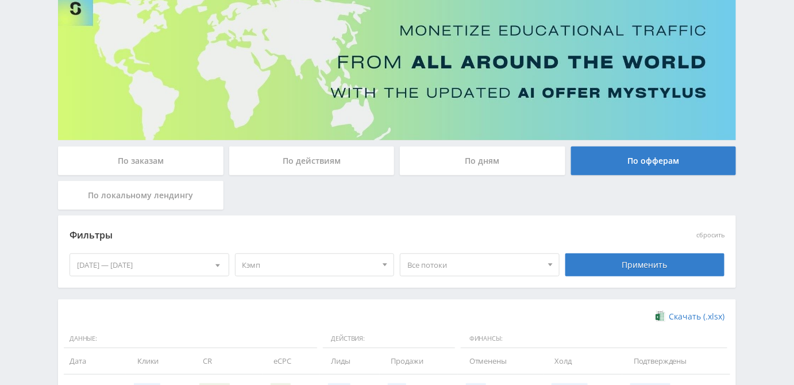
scroll to position [211, 0]
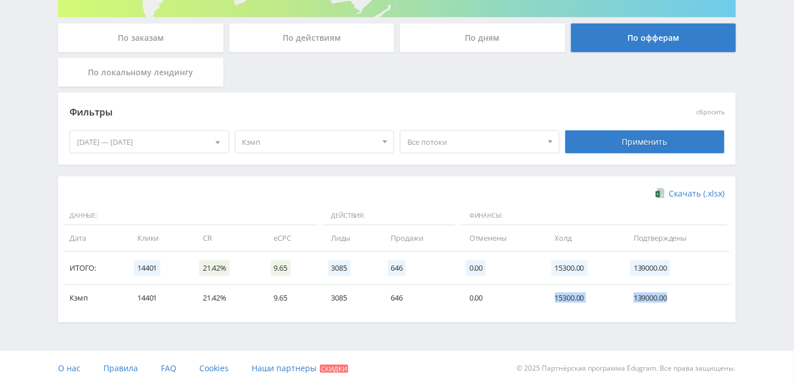
drag, startPoint x: 551, startPoint y: 298, endPoint x: 694, endPoint y: 295, distance: 142.5
click at [694, 295] on tr "Кэмп 14401 21.42% 9.65 3085 646 0.00 15300.00 139000.00" at bounding box center [397, 298] width 666 height 26
click at [690, 315] on div "Скачать (.xlsx) Данные: Действия: Финансы: Дата Клики CR eCPC Лиды Продажи Отме…" at bounding box center [397, 249] width 678 height 146
drag, startPoint x: 632, startPoint y: 297, endPoint x: 679, endPoint y: 298, distance: 46.5
click at [678, 297] on td "139000.00" at bounding box center [676, 298] width 108 height 26
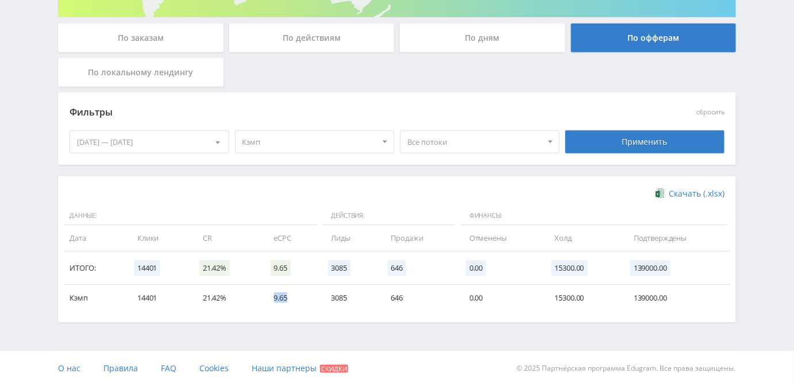
drag, startPoint x: 264, startPoint y: 297, endPoint x: 292, endPoint y: 299, distance: 28.2
click at [292, 299] on td "9.65" at bounding box center [290, 298] width 57 height 26
click at [322, 318] on div "Скачать (.xlsx) Данные: Действия: Финансы: Дата Клики CR eCPC Лиды Продажи Отме…" at bounding box center [397, 249] width 678 height 146
click at [35, 199] on div "Telegram-канал Инструменты База знаний Ваш менеджер: Alex Alex Online @edugram_…" at bounding box center [397, 87] width 794 height 597
click at [136, 141] on div "01.09.2025 — 30.09.2025" at bounding box center [149, 142] width 159 height 22
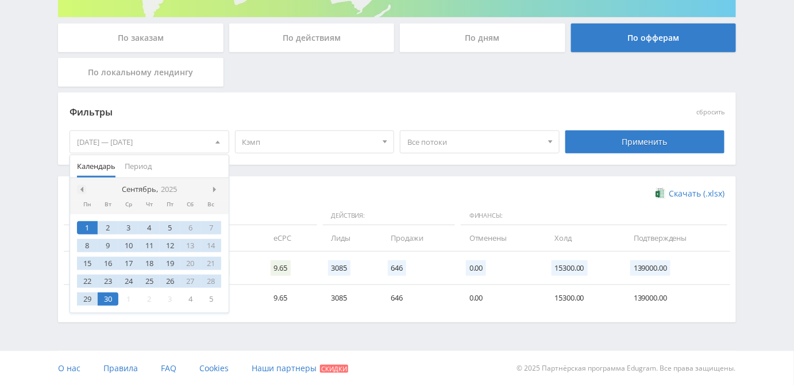
click at [86, 188] on div at bounding box center [81, 189] width 9 height 9
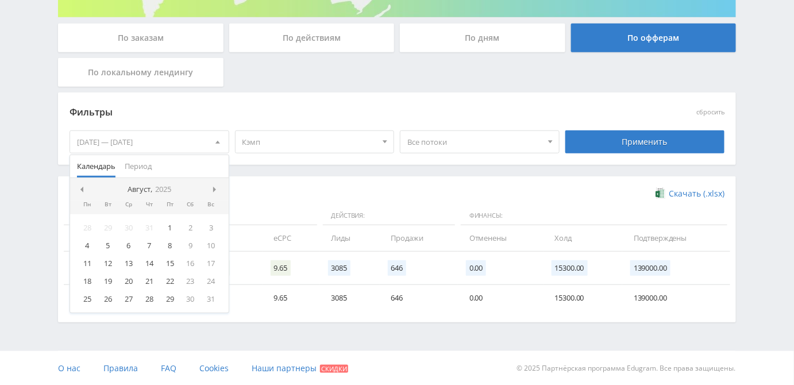
click at [86, 188] on div at bounding box center [81, 189] width 9 height 9
click at [208, 228] on div "1" at bounding box center [211, 227] width 21 height 13
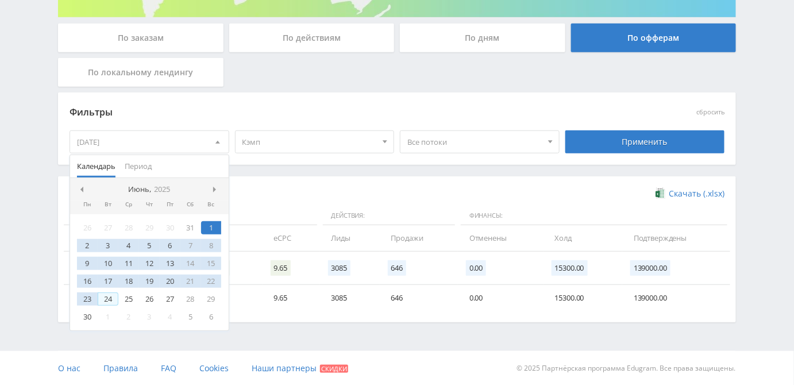
drag, startPoint x: 96, startPoint y: 308, endPoint x: 95, endPoint y: 314, distance: 6.0
click at [96, 308] on div "26 27 28 29 30 31 1 2 3 4 5 6 7 8 9 10 11 12 13 14 15 16 17 18 19 20 21 22 23 2…" at bounding box center [149, 272] width 159 height 116
click at [92, 317] on div "30" at bounding box center [87, 316] width 21 height 13
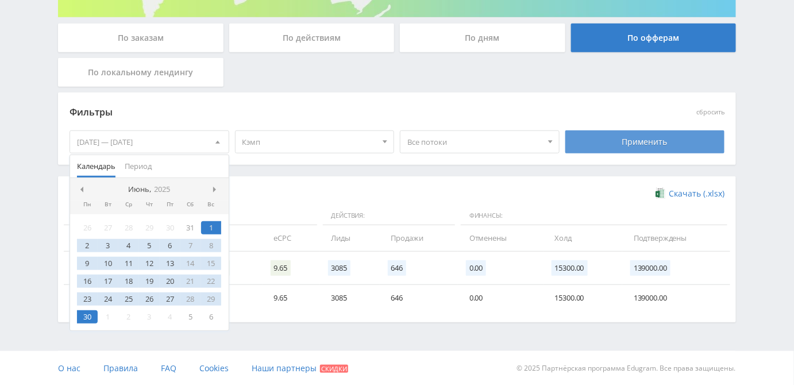
click at [614, 141] on div "Применить" at bounding box center [645, 141] width 160 height 23
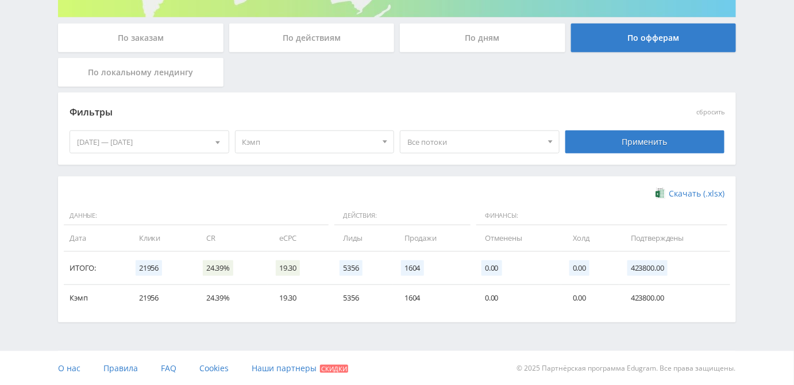
click at [154, 142] on div "01.06.2025 — 30.06.2025" at bounding box center [149, 142] width 159 height 22
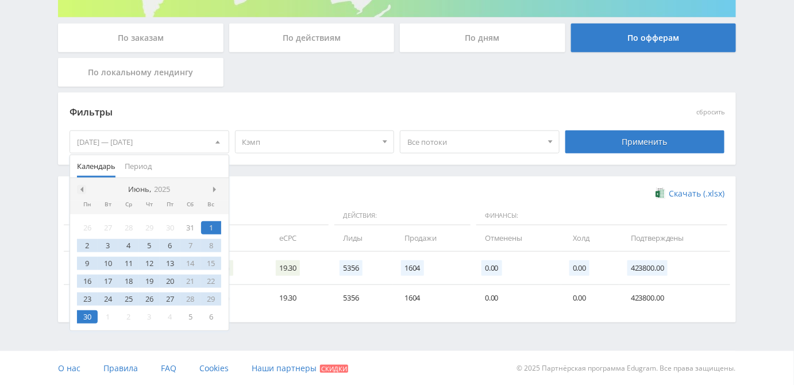
click at [80, 188] on span at bounding box center [81, 190] width 6 height 6
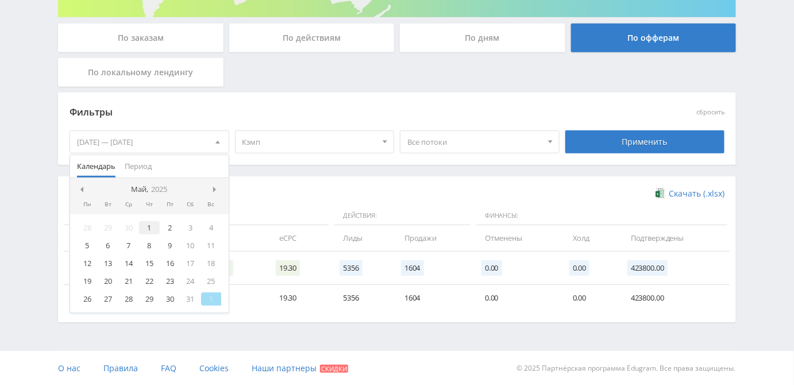
click at [148, 229] on div "1" at bounding box center [149, 227] width 21 height 13
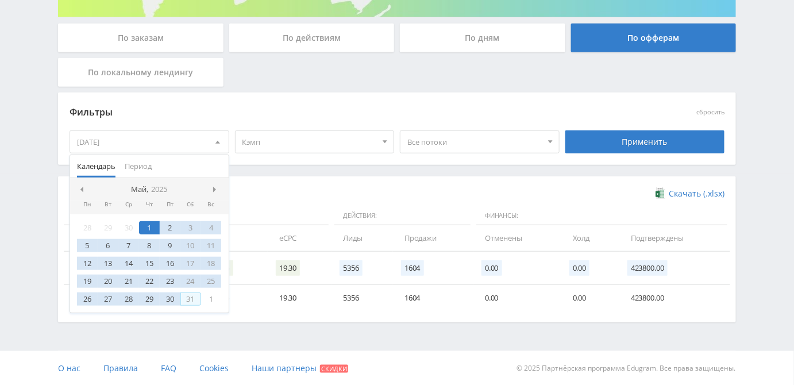
click at [196, 302] on div "31" at bounding box center [190, 298] width 21 height 13
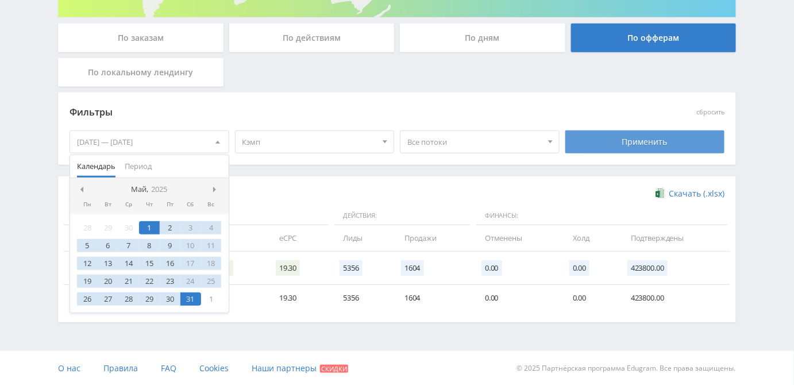
click at [605, 137] on div "Применить" at bounding box center [645, 141] width 160 height 23
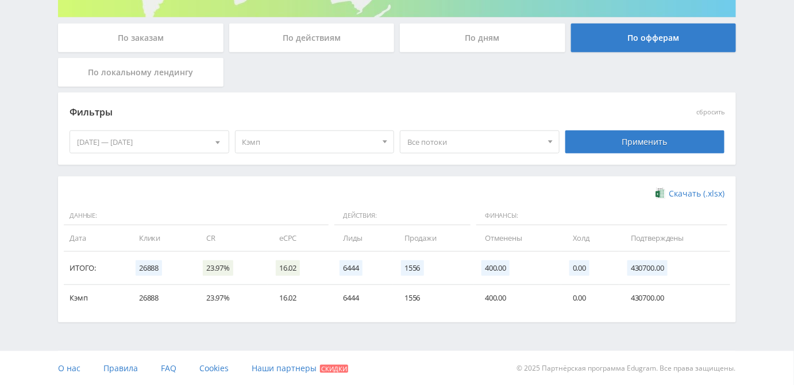
click at [51, 215] on div "Telegram-канал Инструменты База знаний Ваш менеджер: Alex Alex Online @edugram_…" at bounding box center [397, 87] width 794 height 597
click at [167, 141] on div "01.05.2025 — 31.05.2025" at bounding box center [149, 142] width 159 height 22
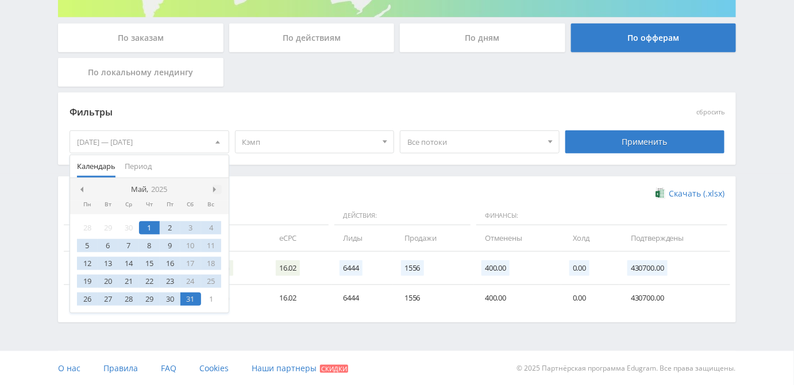
click at [215, 190] on span at bounding box center [216, 190] width 6 height 6
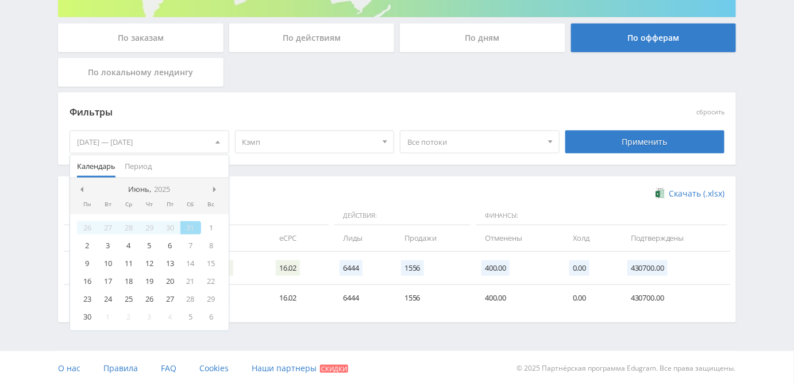
click at [215, 190] on span at bounding box center [216, 190] width 6 height 6
click at [167, 225] on div "1" at bounding box center [170, 227] width 21 height 13
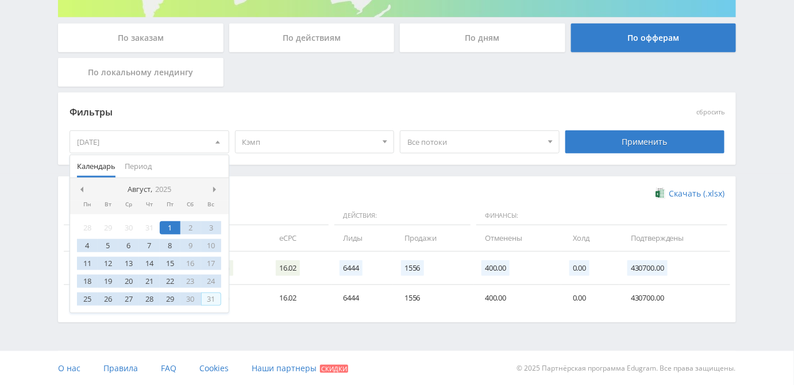
click at [211, 300] on div "31" at bounding box center [211, 298] width 21 height 13
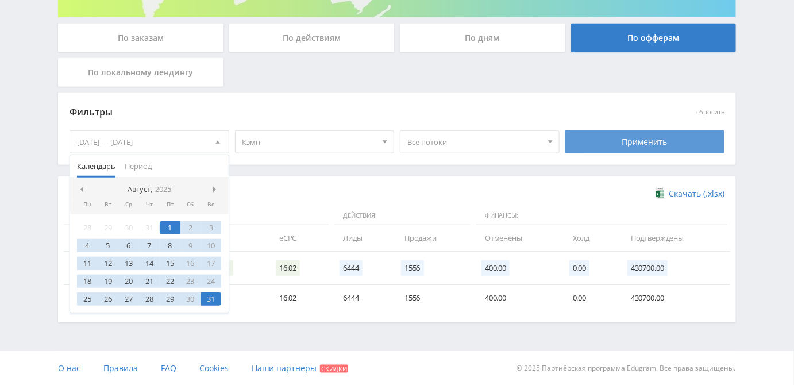
click at [598, 145] on div "Применить" at bounding box center [645, 141] width 160 height 23
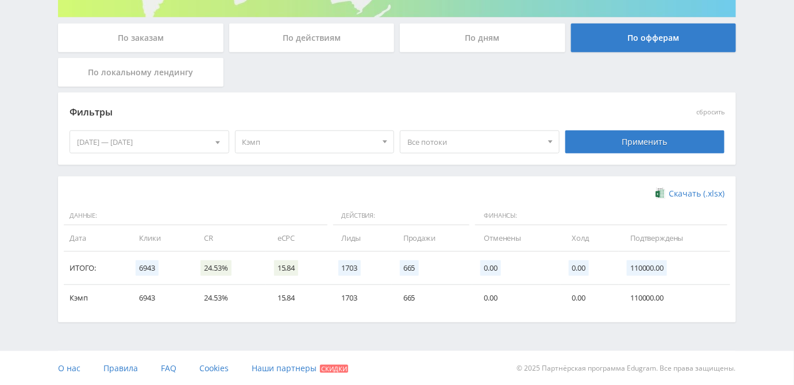
click at [216, 142] on span at bounding box center [217, 144] width 5 height 6
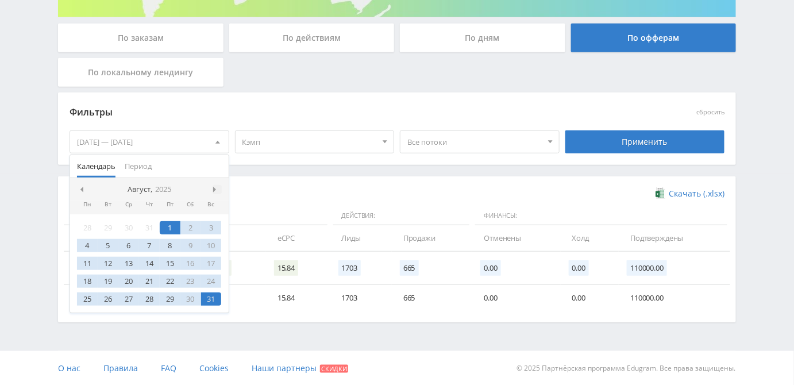
click at [212, 188] on div at bounding box center [216, 189] width 9 height 9
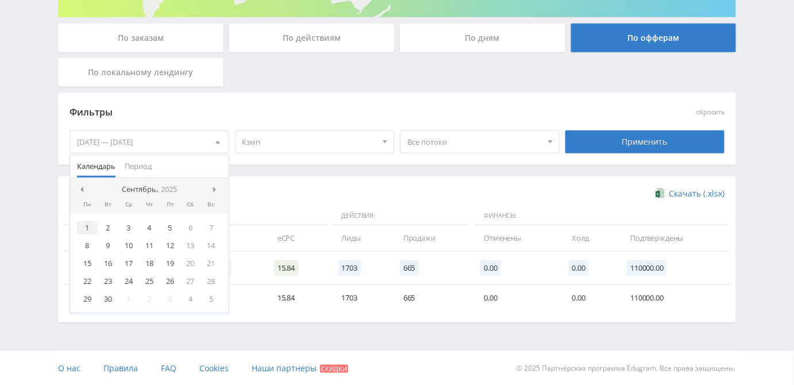
click at [86, 229] on div "1" at bounding box center [87, 227] width 21 height 13
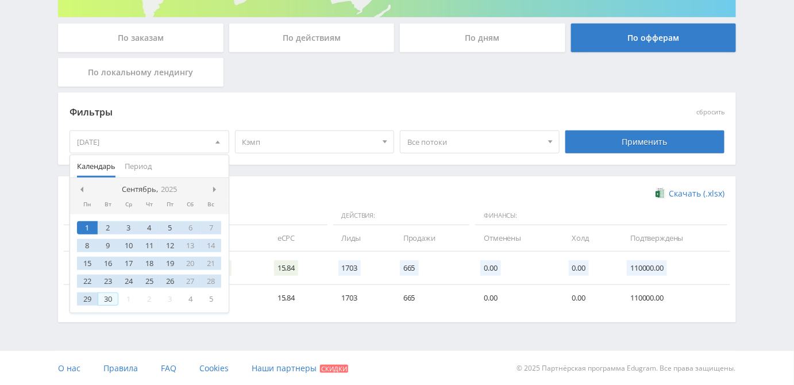
click at [107, 295] on div "30" at bounding box center [108, 298] width 21 height 13
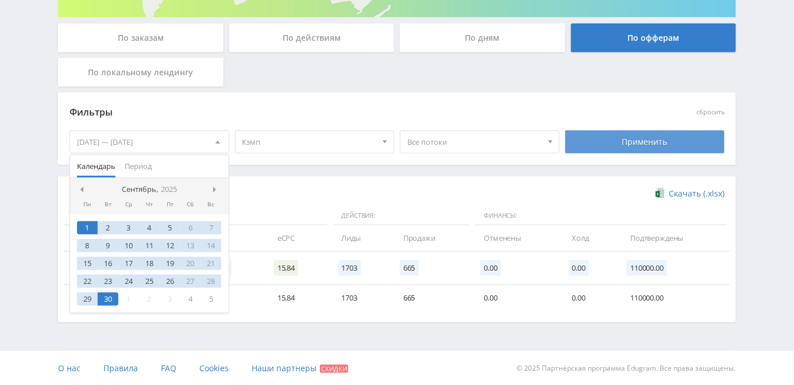
click at [593, 131] on div "Применить" at bounding box center [645, 141] width 160 height 23
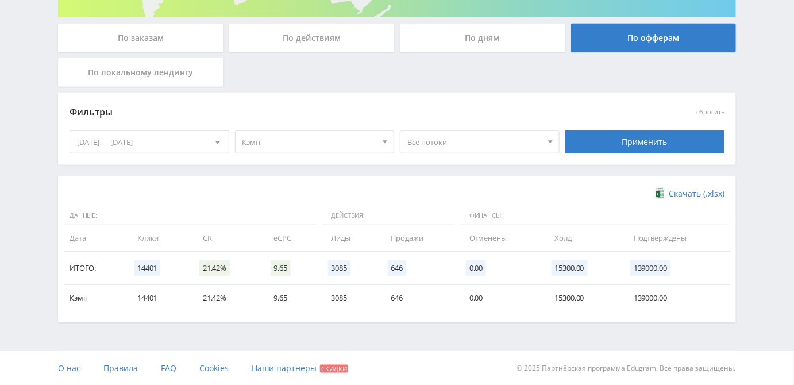
click at [145, 142] on div "01.09.2025 — 30.09.2025" at bounding box center [149, 142] width 159 height 22
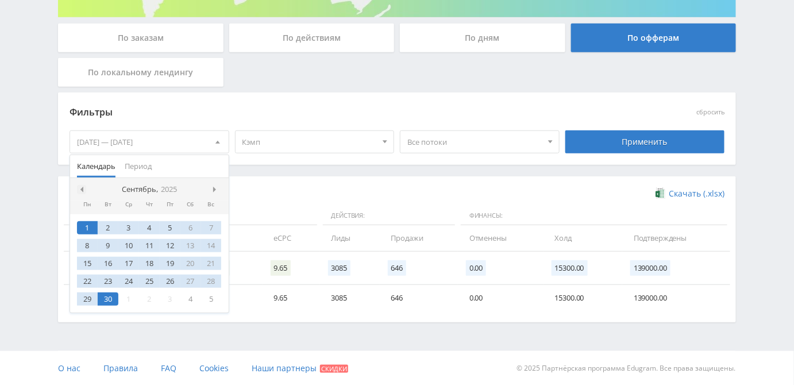
click at [80, 187] on span at bounding box center [81, 190] width 6 height 6
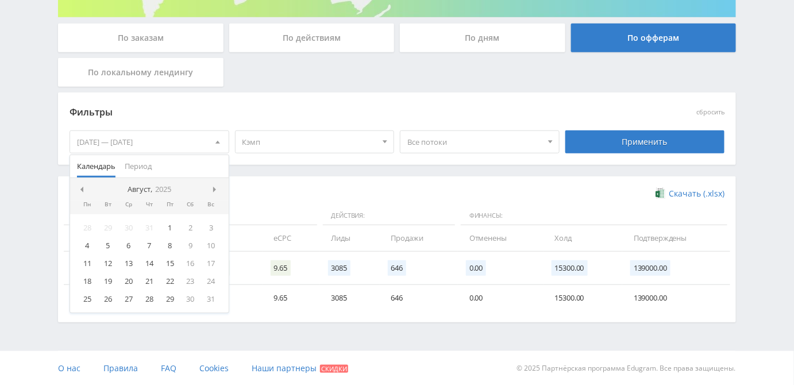
click at [80, 187] on span at bounding box center [81, 190] width 6 height 6
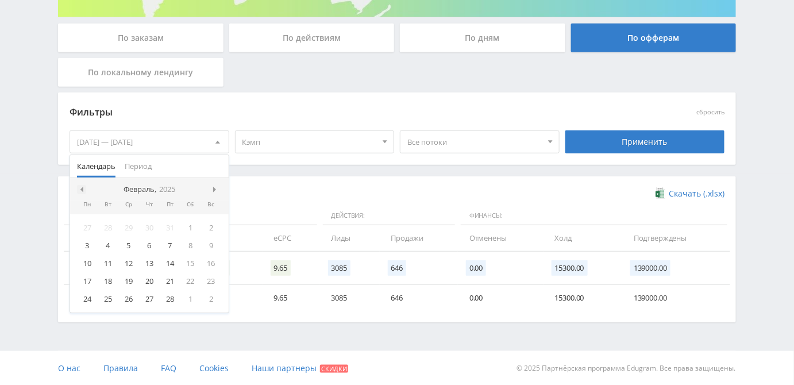
click at [80, 187] on span at bounding box center [81, 190] width 6 height 6
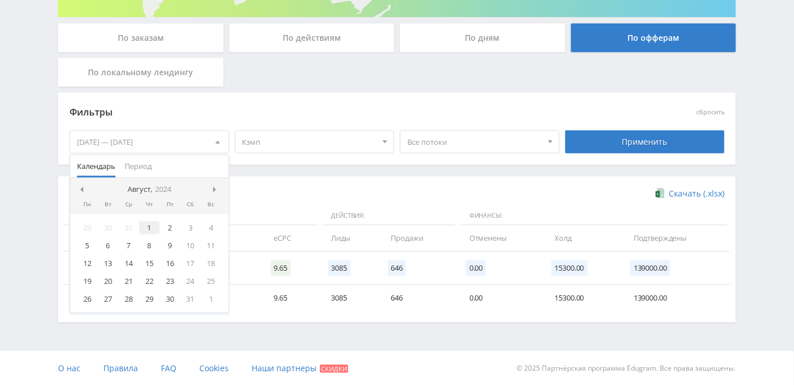
click at [150, 226] on div "1" at bounding box center [149, 227] width 21 height 13
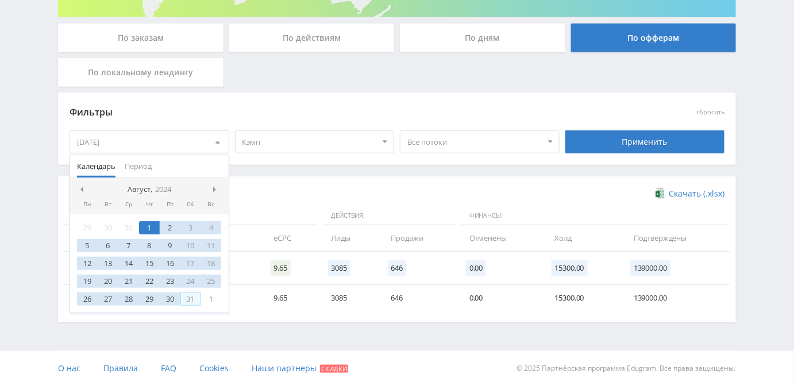
click at [190, 299] on div "31" at bounding box center [190, 298] width 21 height 13
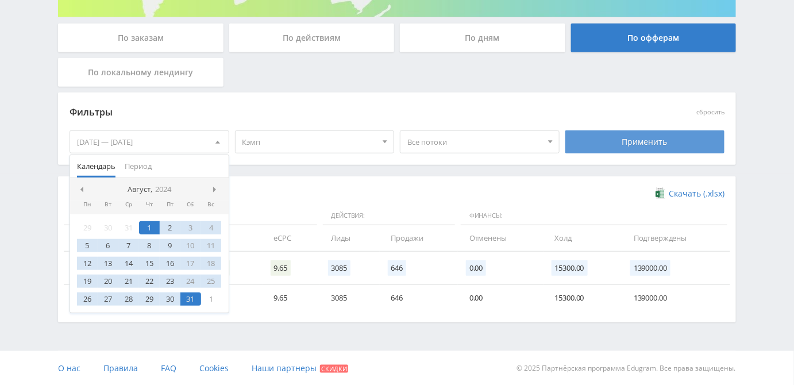
click at [614, 148] on div "Применить" at bounding box center [645, 141] width 160 height 23
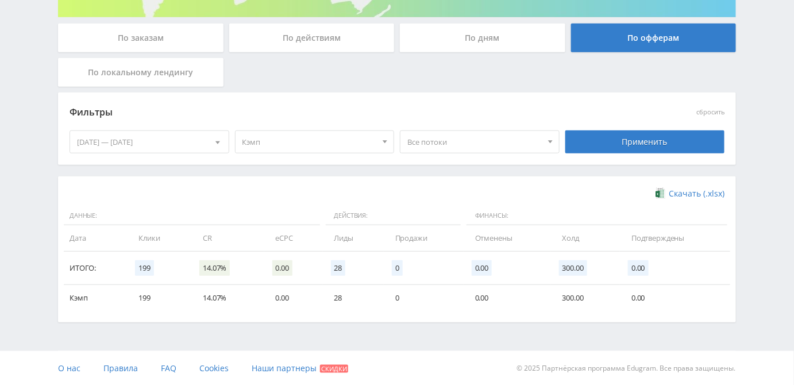
click at [150, 141] on div "01.08.2024 — 31.08.2024" at bounding box center [149, 142] width 159 height 22
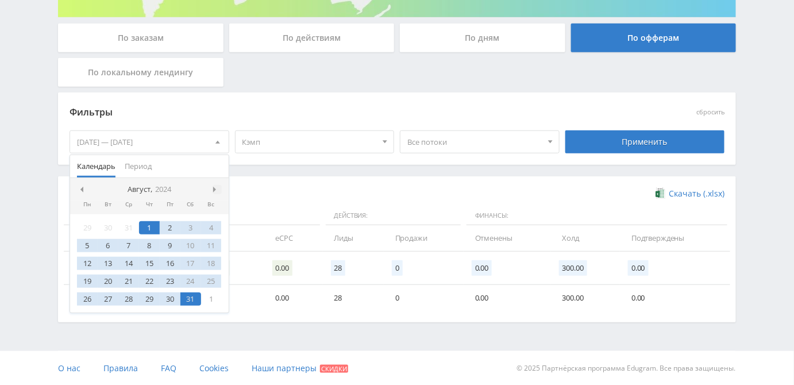
click at [219, 189] on div at bounding box center [216, 189] width 9 height 9
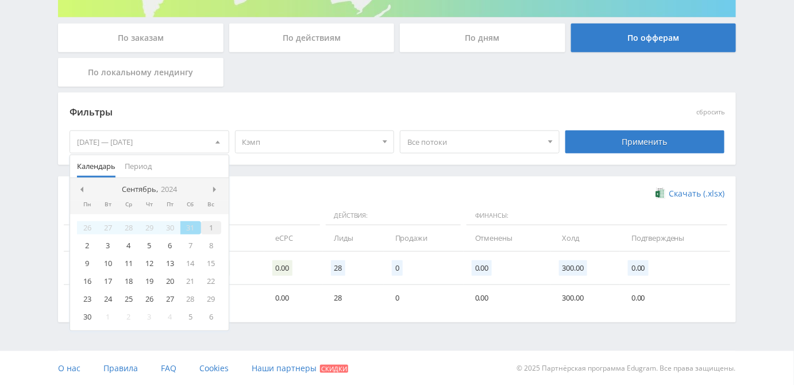
click at [207, 228] on div "1" at bounding box center [211, 227] width 21 height 13
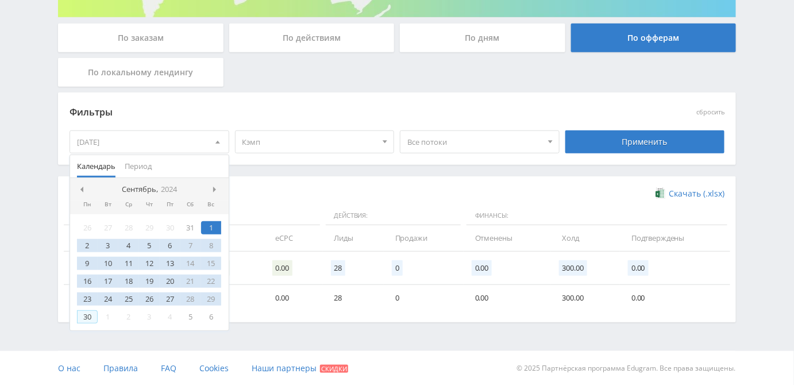
click at [83, 314] on div "30" at bounding box center [87, 316] width 21 height 13
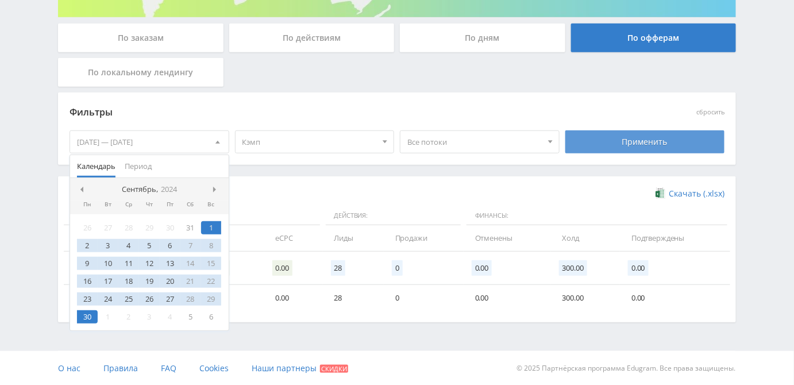
click at [667, 138] on div "Применить" at bounding box center [645, 141] width 160 height 23
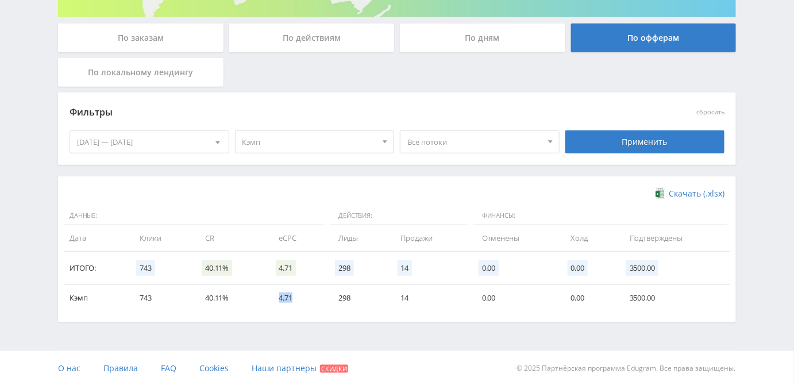
drag, startPoint x: 280, startPoint y: 302, endPoint x: 296, endPoint y: 301, distance: 16.1
click at [296, 301] on td "4.71" at bounding box center [298, 298] width 60 height 26
